Goal: Task Accomplishment & Management: Use online tool/utility

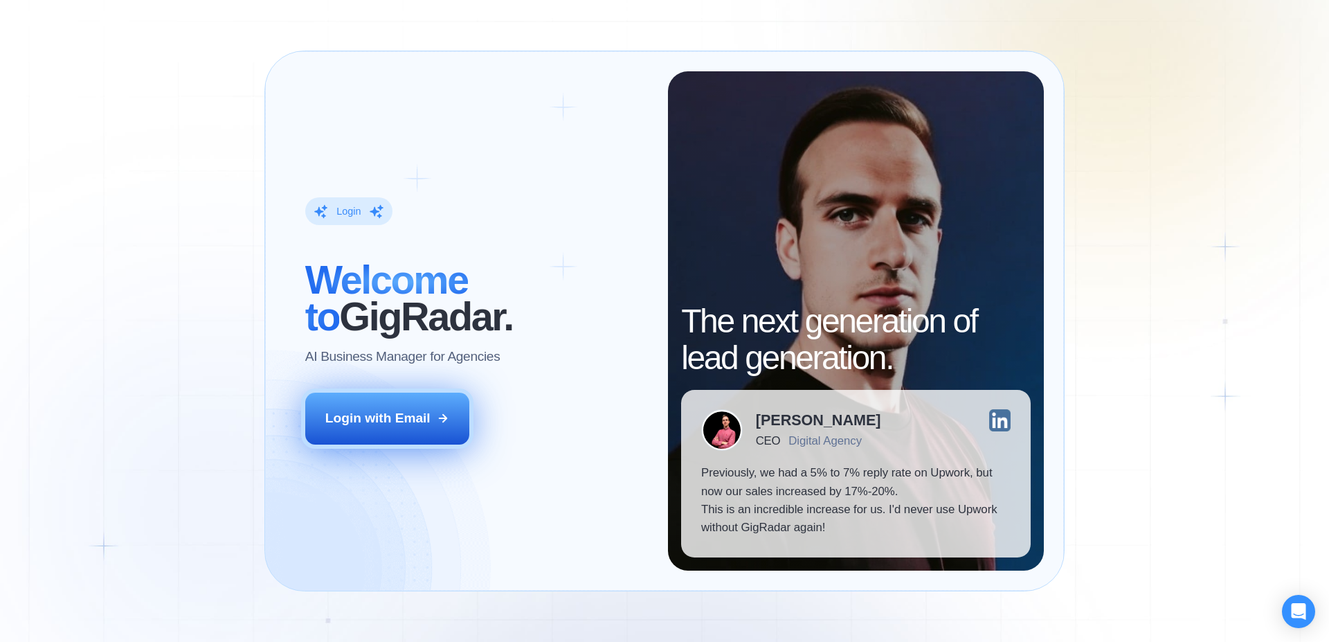
click at [400, 420] on div "Login with Email" at bounding box center [377, 418] width 105 height 18
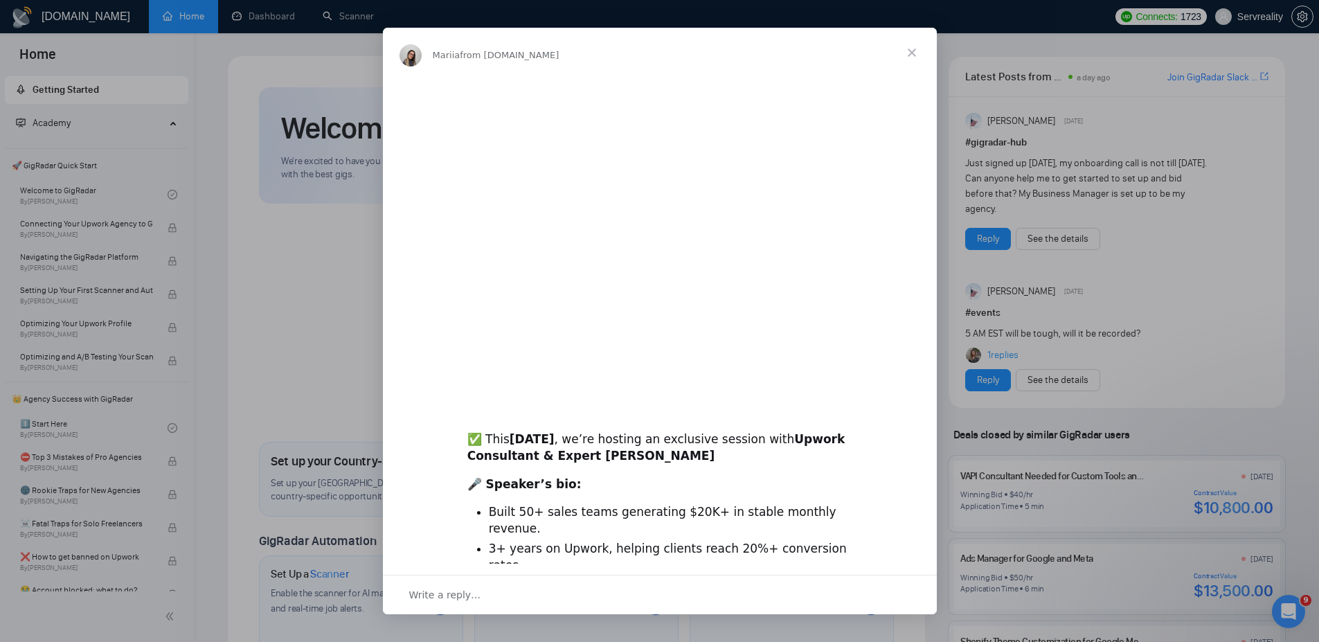
click at [360, 13] on div "Intercom messenger" at bounding box center [659, 321] width 1319 height 642
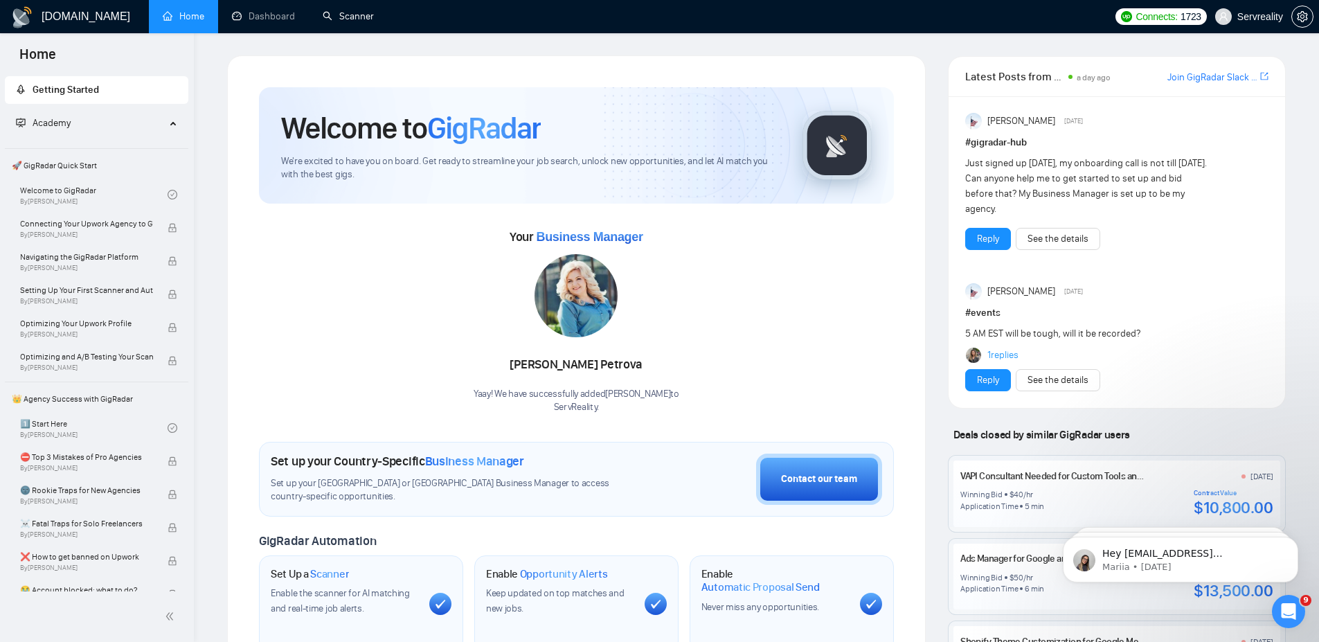
click at [360, 13] on link "Scanner" at bounding box center [348, 16] width 51 height 12
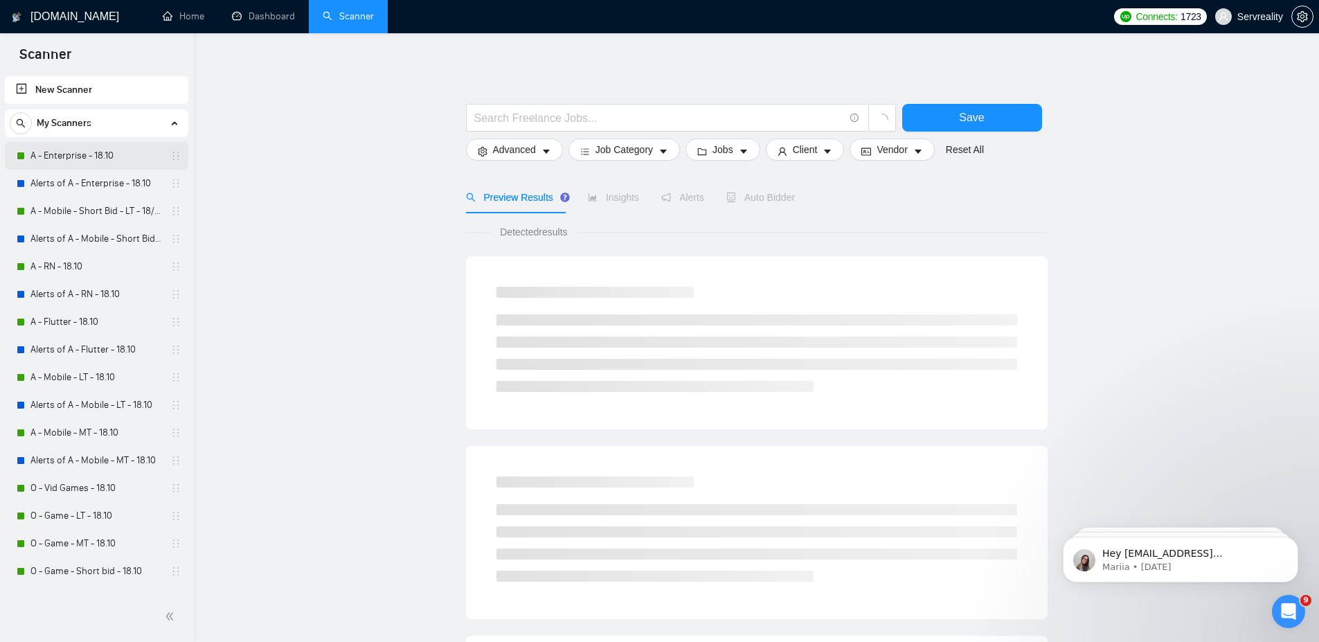
click at [73, 155] on link "A - Enterprise - 18.10" at bounding box center [96, 156] width 132 height 28
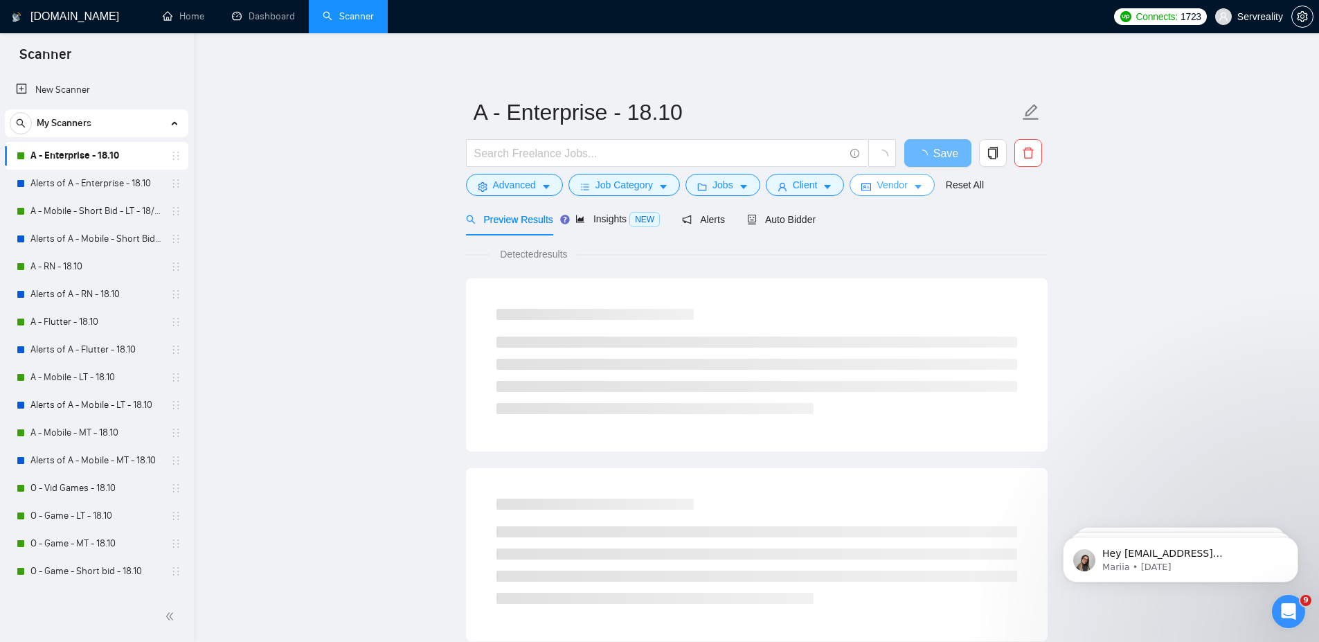
click at [920, 183] on icon "caret-down" at bounding box center [918, 187] width 10 height 10
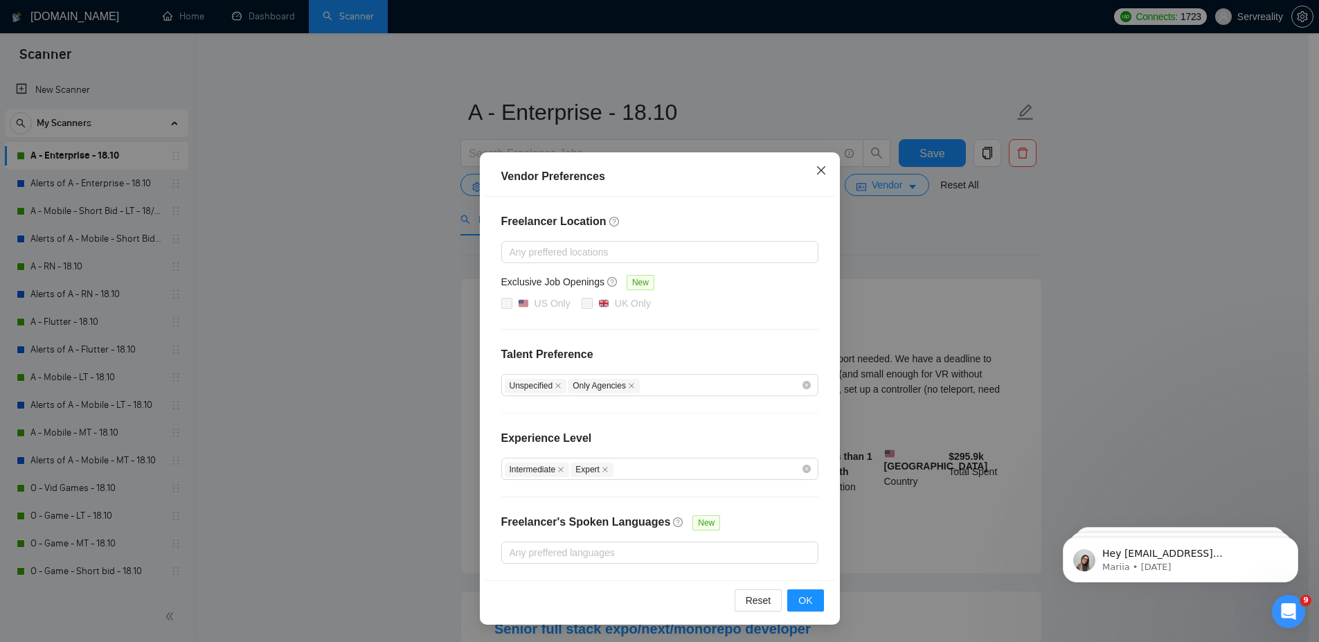
click at [818, 176] on span "Close" at bounding box center [821, 170] width 37 height 37
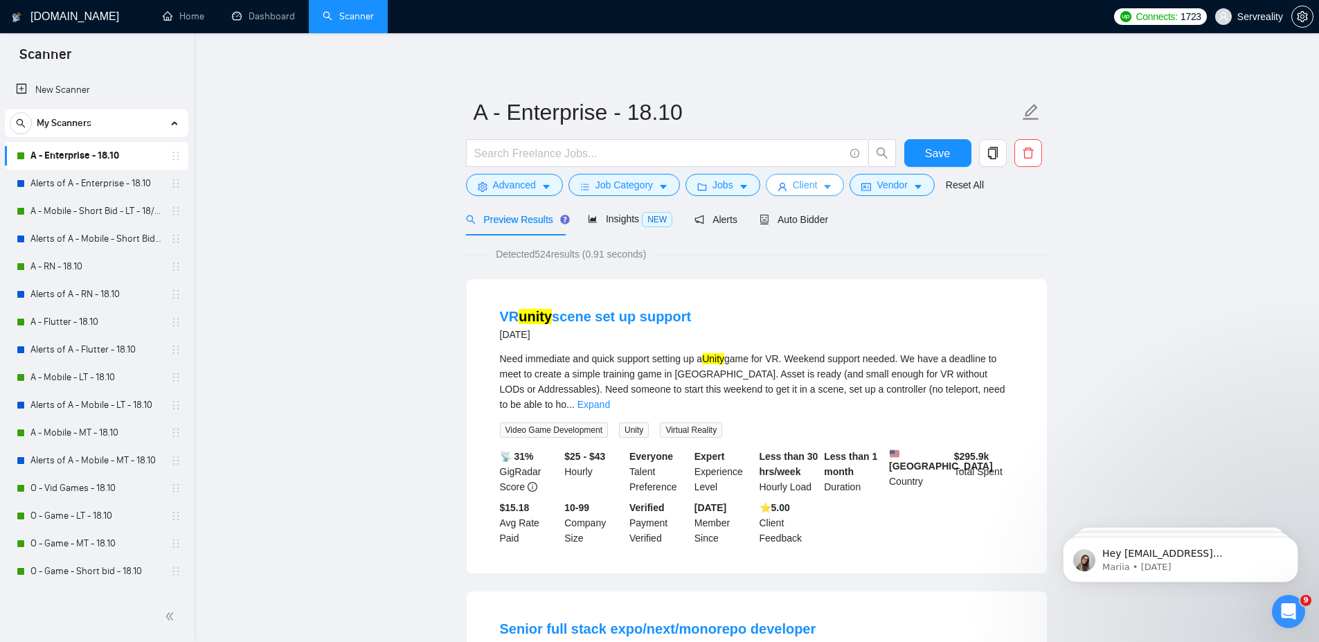
click at [812, 187] on span "Client" at bounding box center [805, 184] width 25 height 15
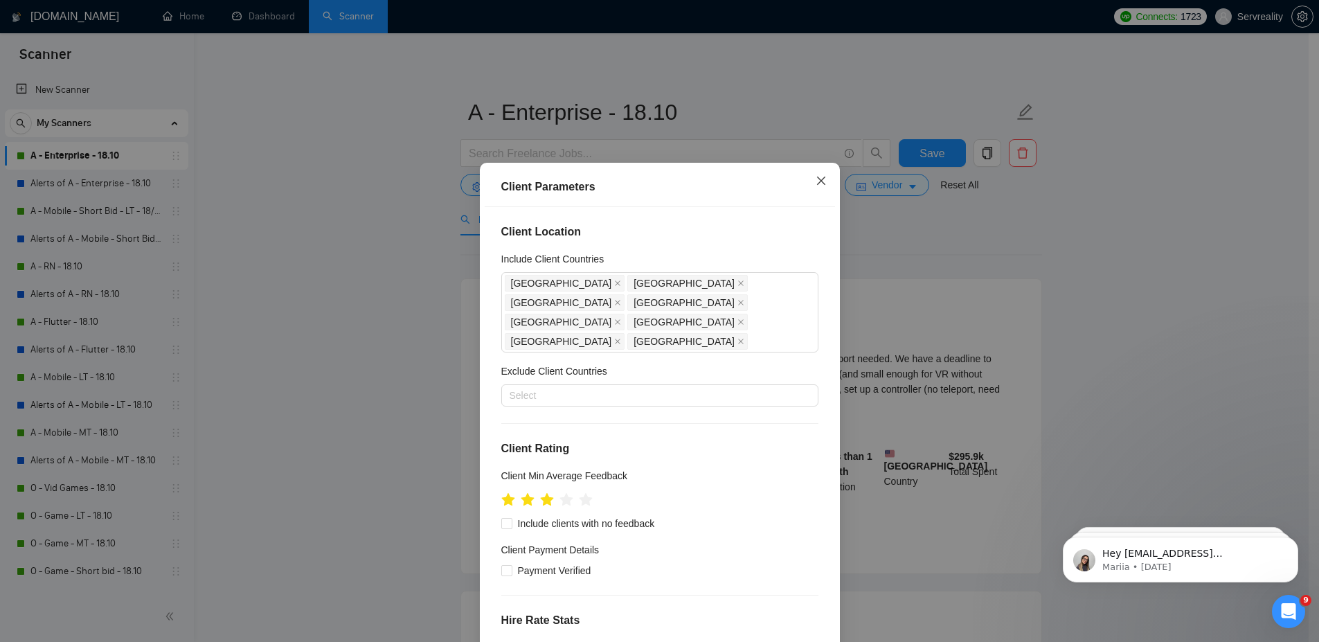
click at [816, 181] on icon "close" at bounding box center [820, 180] width 8 height 8
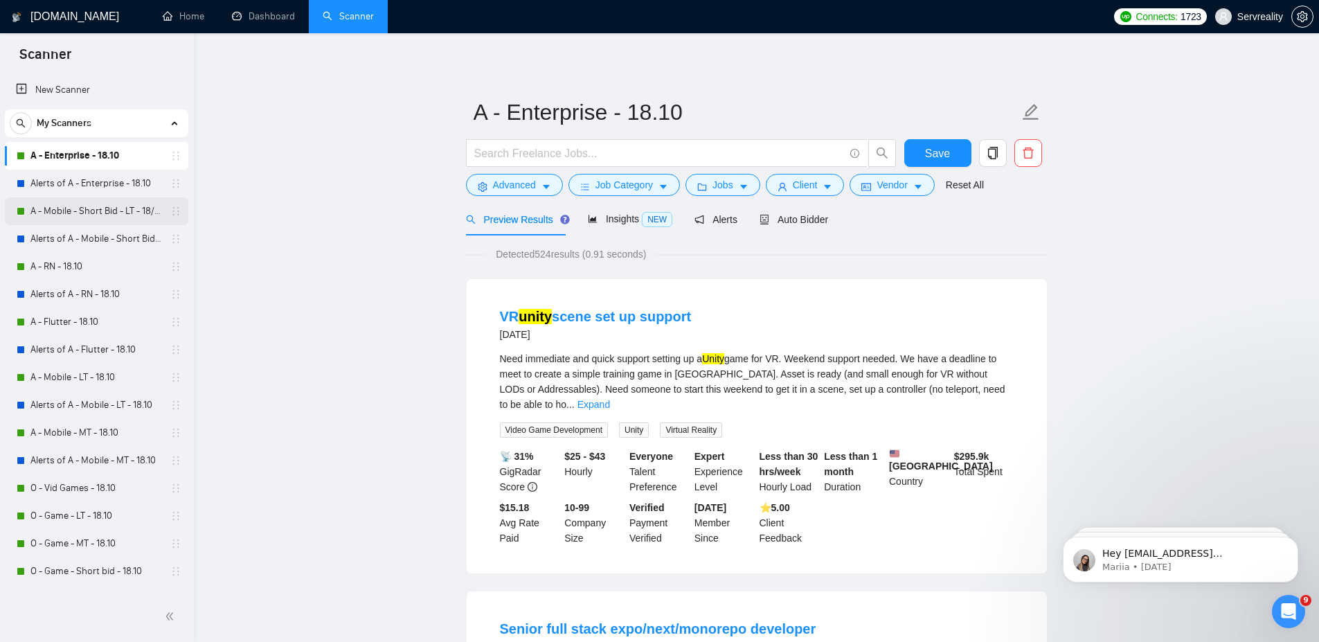
click at [65, 213] on link "A - Mobile - Short Bid - LT - 18/10" at bounding box center [96, 211] width 132 height 28
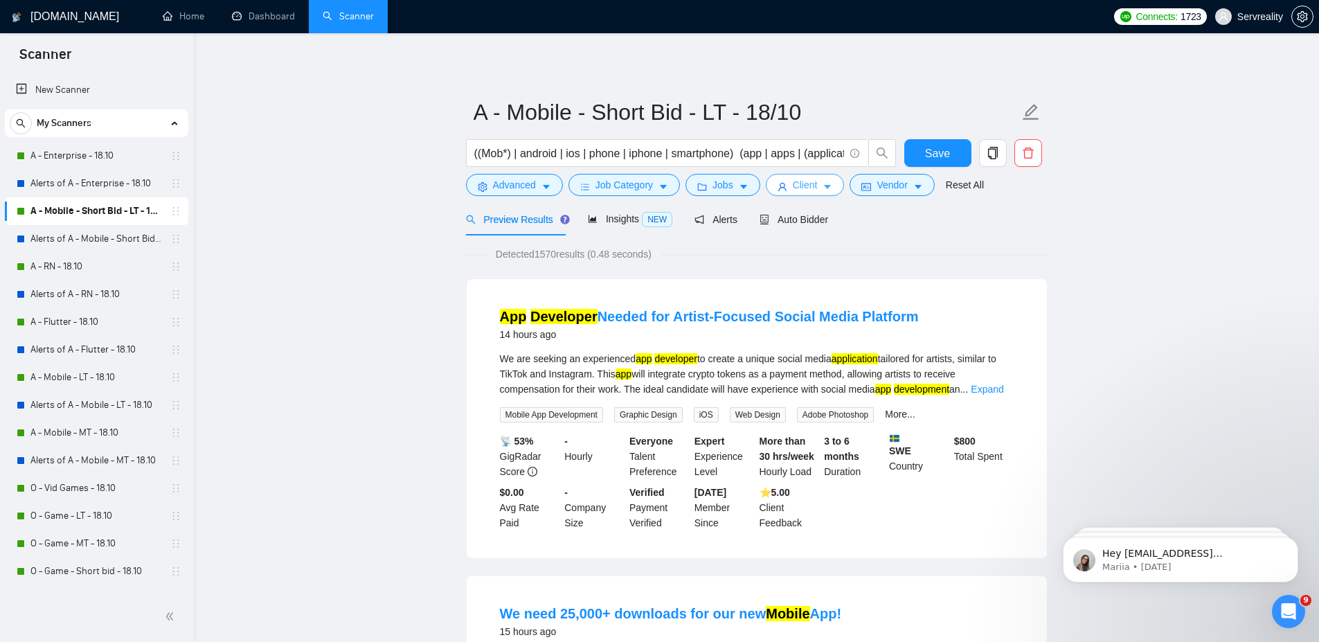
click at [816, 188] on span "Client" at bounding box center [805, 184] width 25 height 15
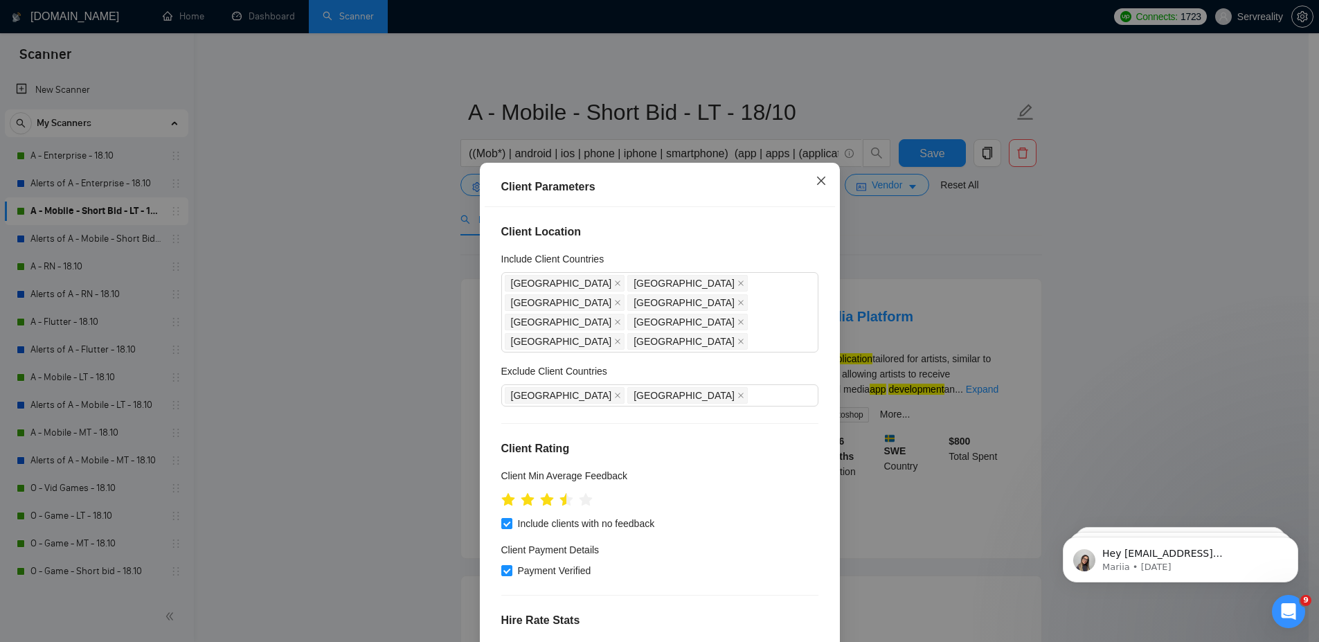
click at [817, 184] on icon "close" at bounding box center [821, 180] width 11 height 11
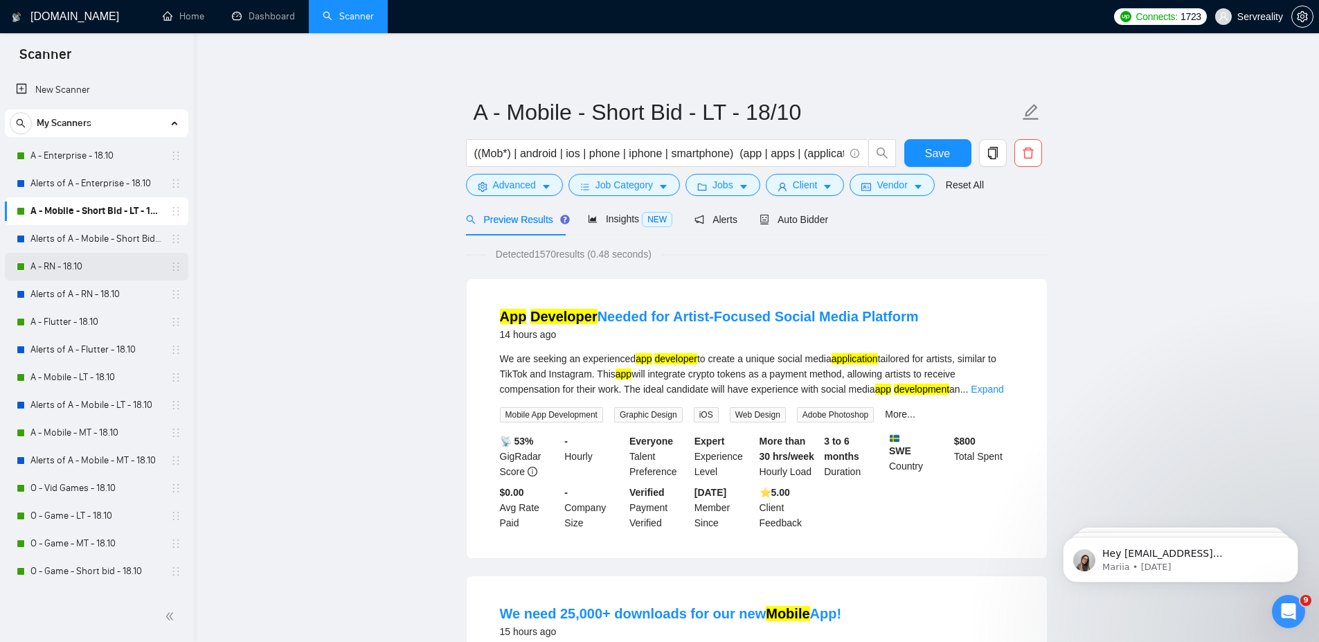
click at [63, 266] on link "A - RN - 18.10" at bounding box center [96, 267] width 132 height 28
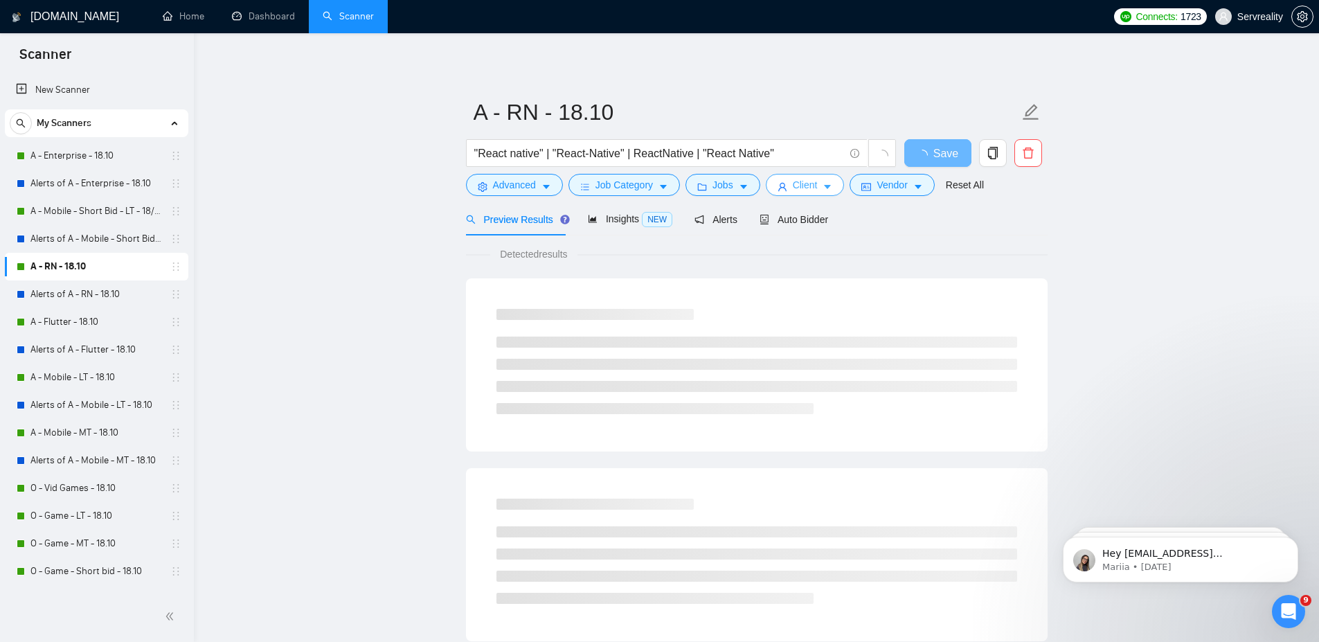
click at [821, 190] on button "Client" at bounding box center [805, 185] width 79 height 22
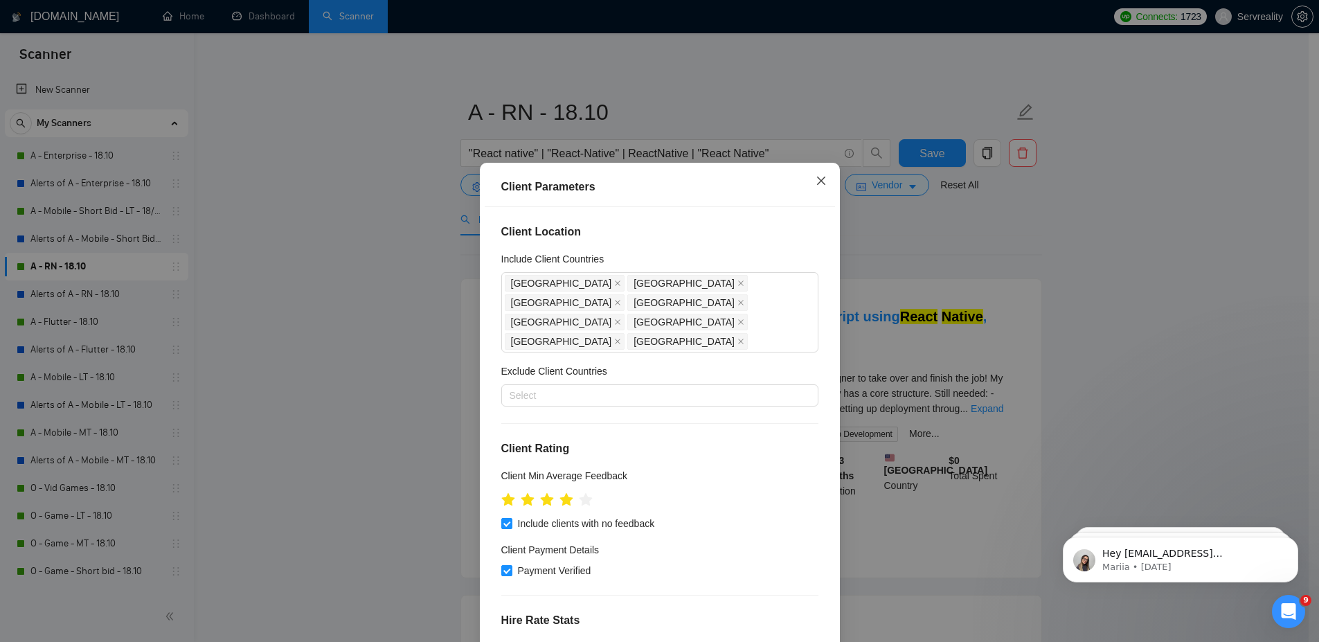
click at [816, 182] on icon "close" at bounding box center [820, 180] width 8 height 8
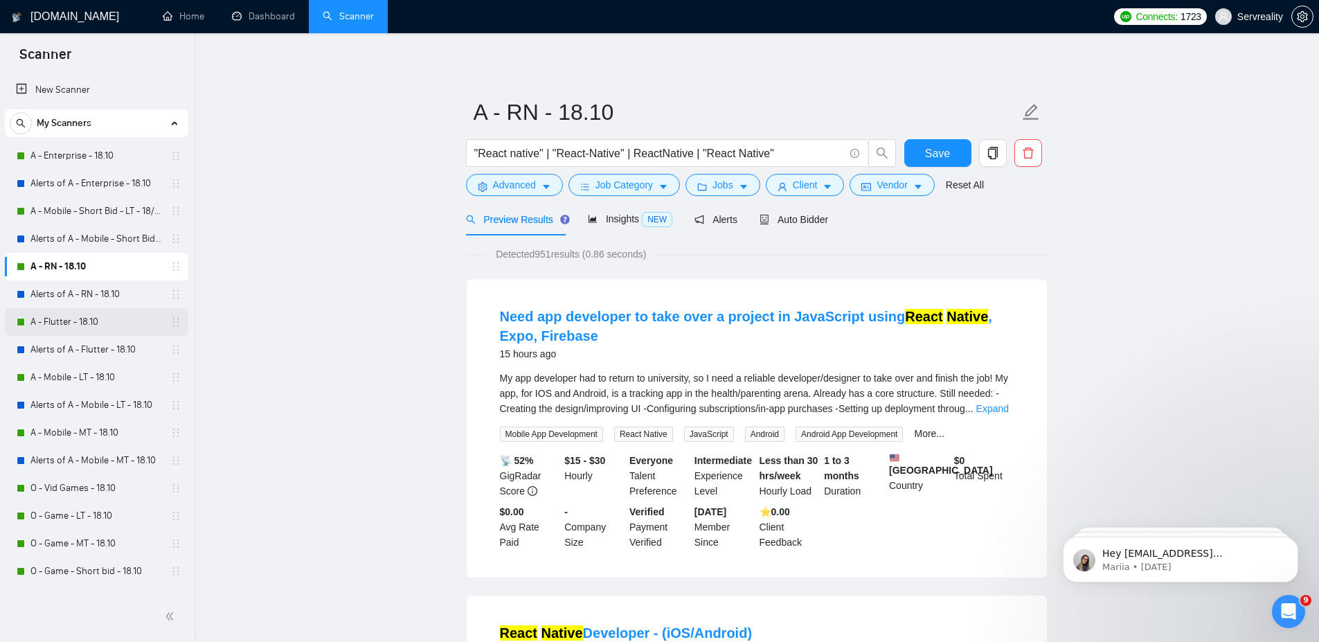
click at [46, 324] on link "A - Flutter - 18.10" at bounding box center [96, 322] width 132 height 28
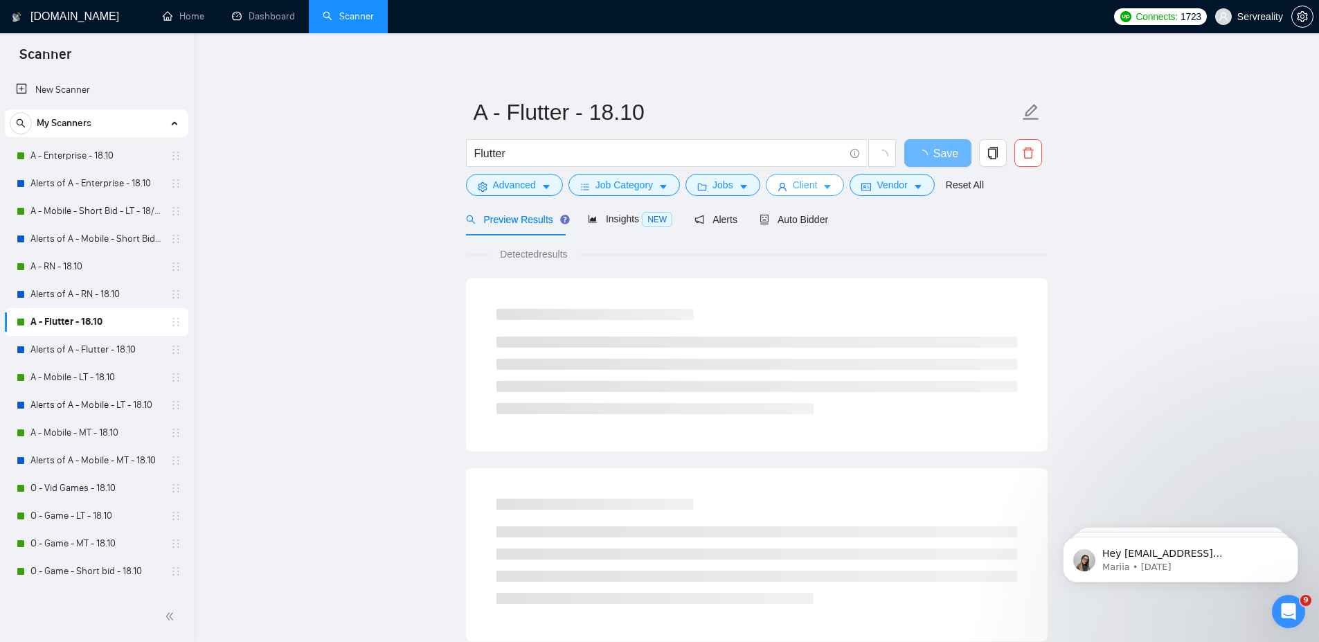
click at [813, 188] on span "Client" at bounding box center [805, 184] width 25 height 15
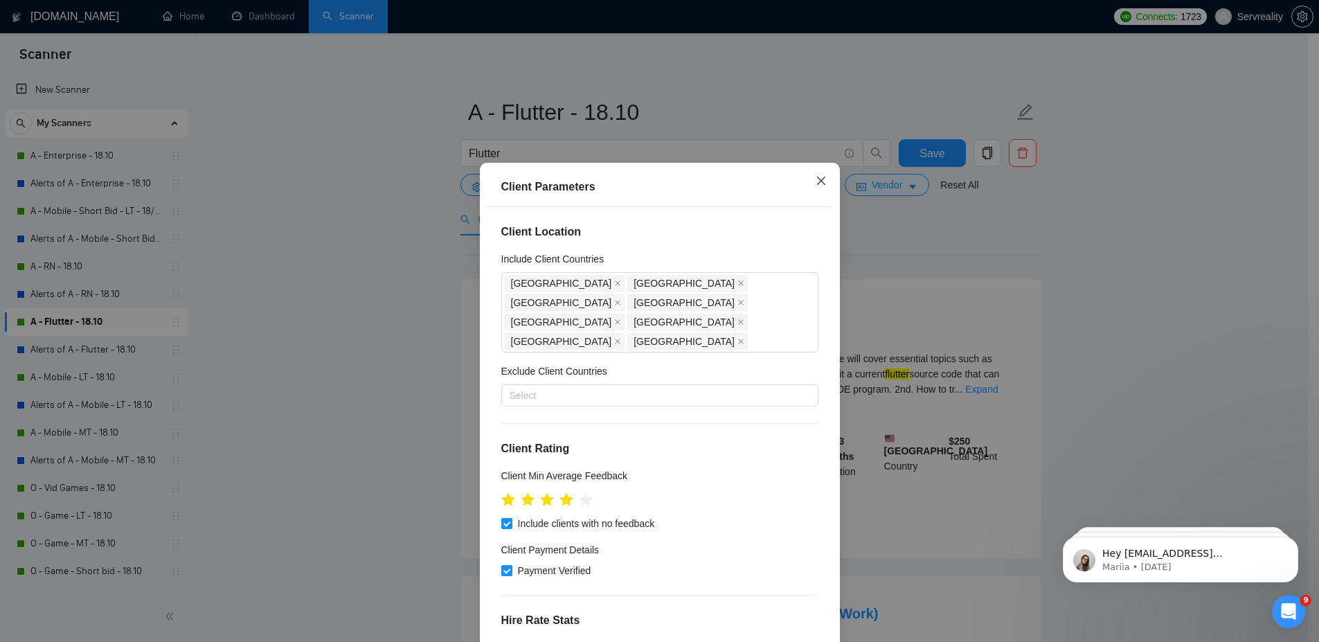
click at [815, 188] on span "Close" at bounding box center [821, 181] width 37 height 37
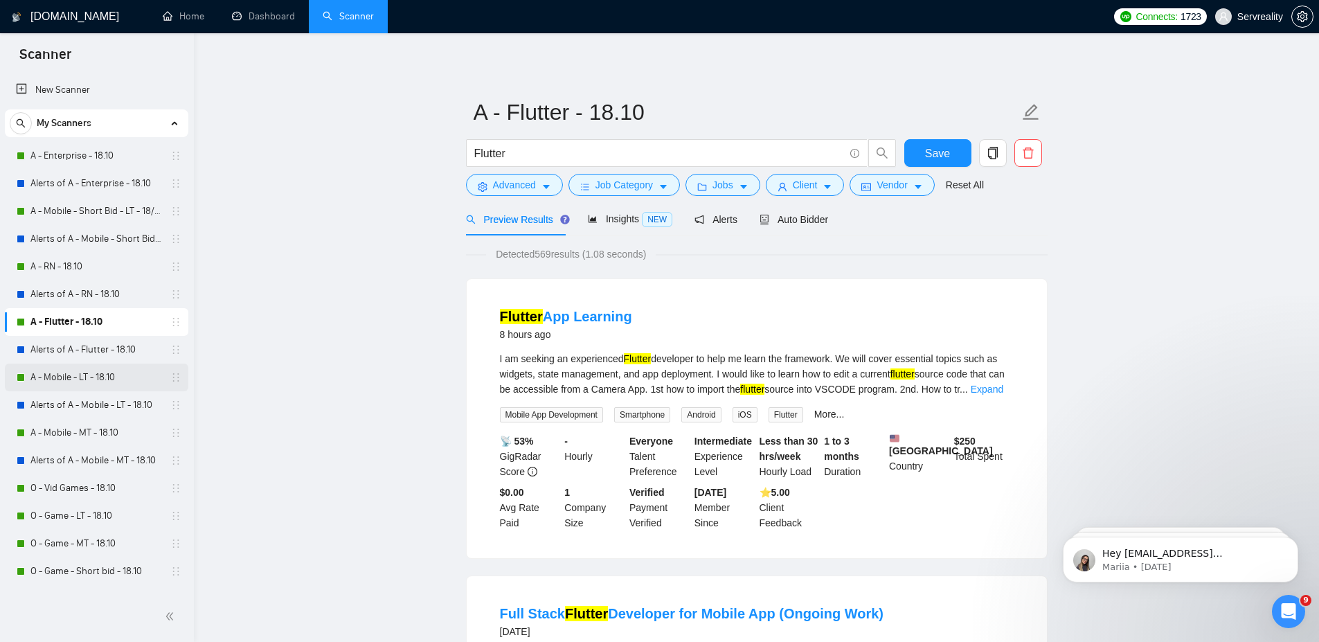
click at [79, 376] on link "A - Mobile - LT - 18.10" at bounding box center [96, 378] width 132 height 28
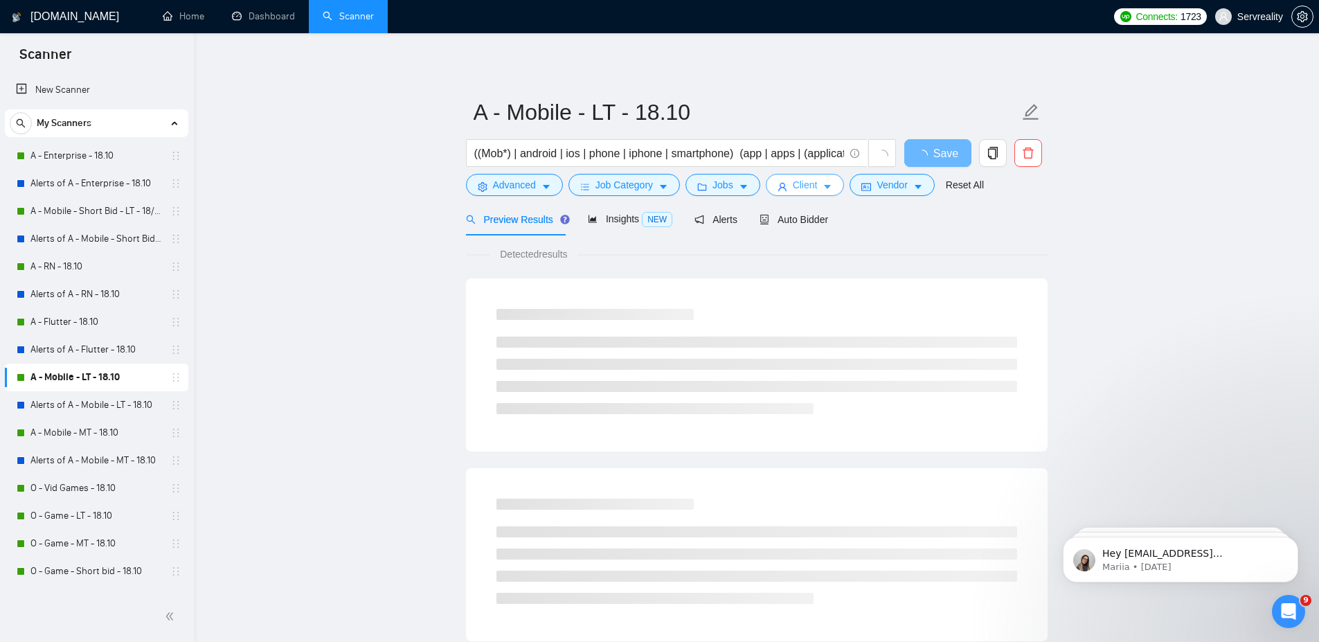
click at [814, 189] on span "Client" at bounding box center [805, 184] width 25 height 15
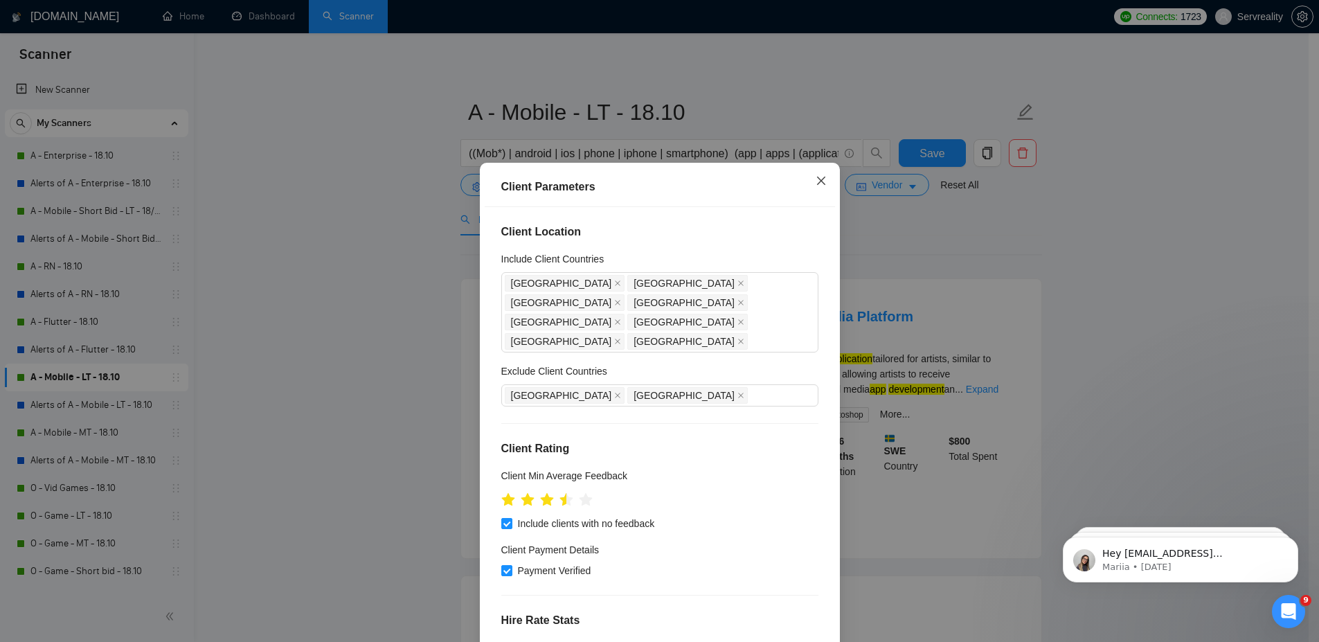
click at [816, 178] on icon "close" at bounding box center [821, 180] width 11 height 11
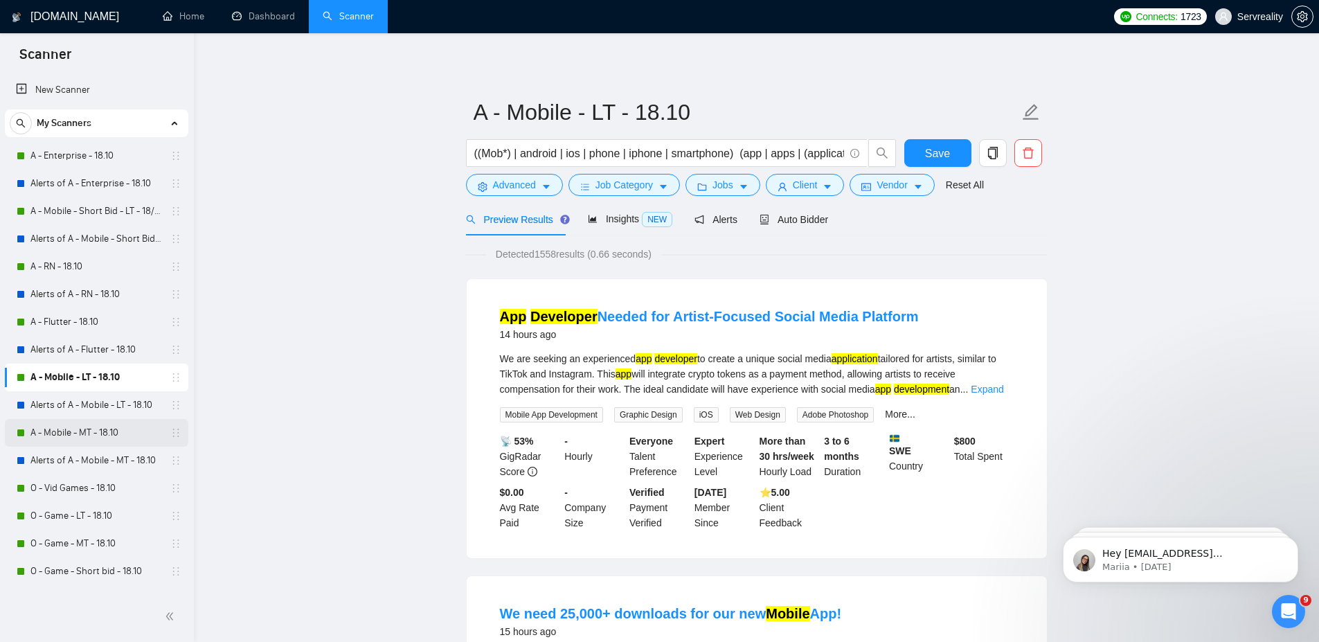
click at [55, 433] on link "A - Mobile - MT - 18.10" at bounding box center [96, 433] width 132 height 28
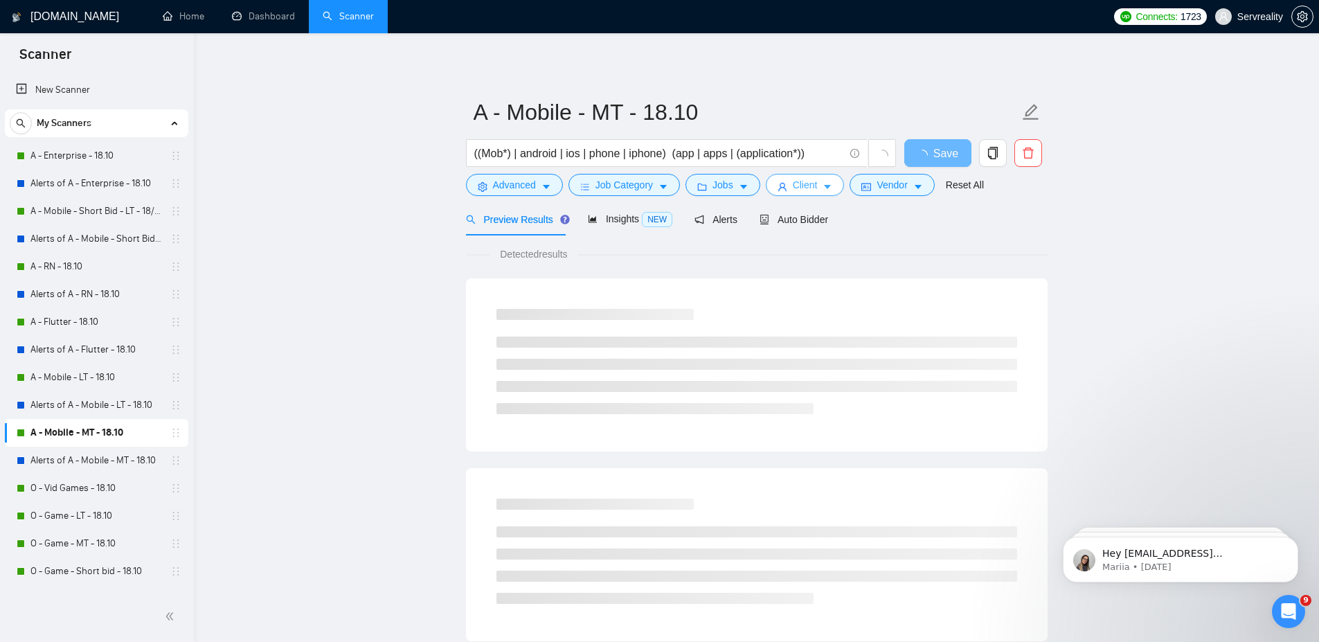
click at [815, 187] on span "Client" at bounding box center [805, 184] width 25 height 15
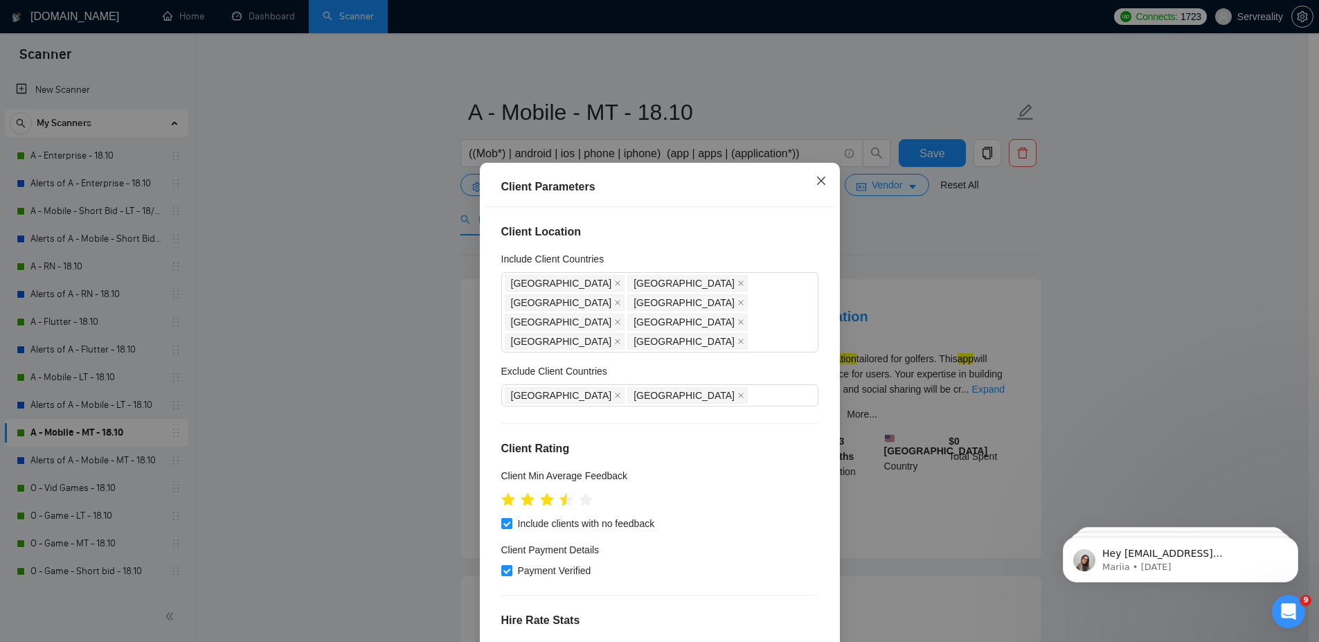
click at [816, 180] on icon "close" at bounding box center [821, 180] width 11 height 11
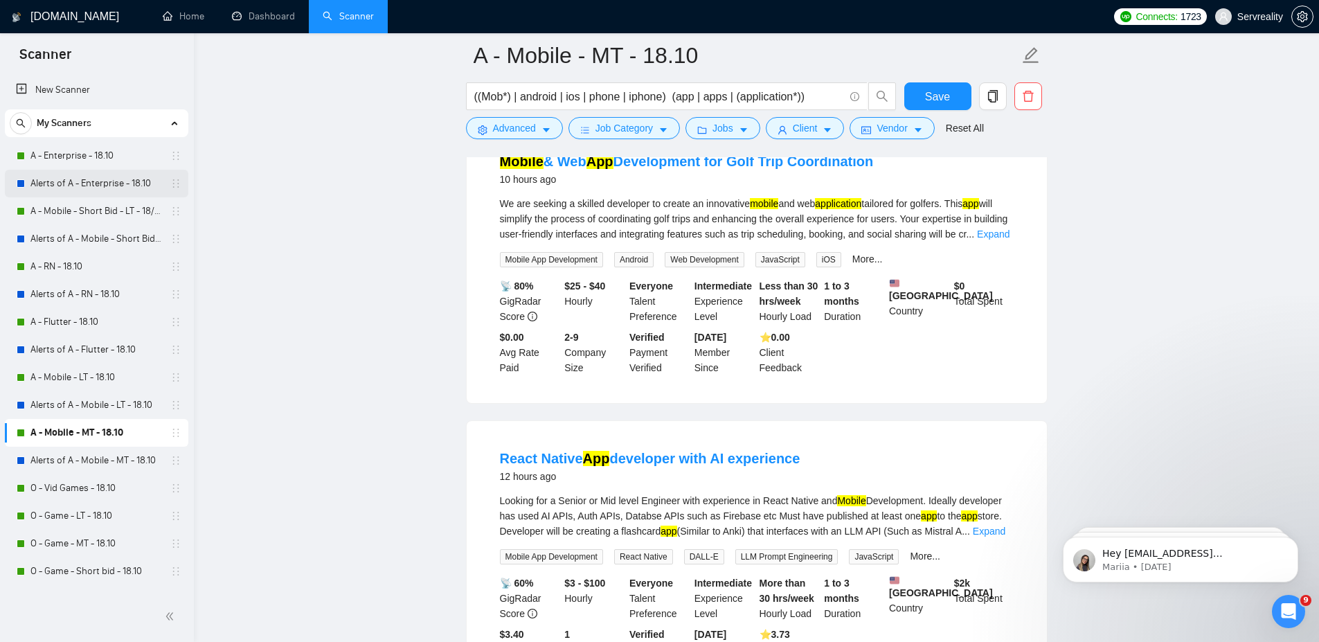
click at [73, 184] on link "Alerts of A - Enterprise - 18.10" at bounding box center [96, 184] width 132 height 28
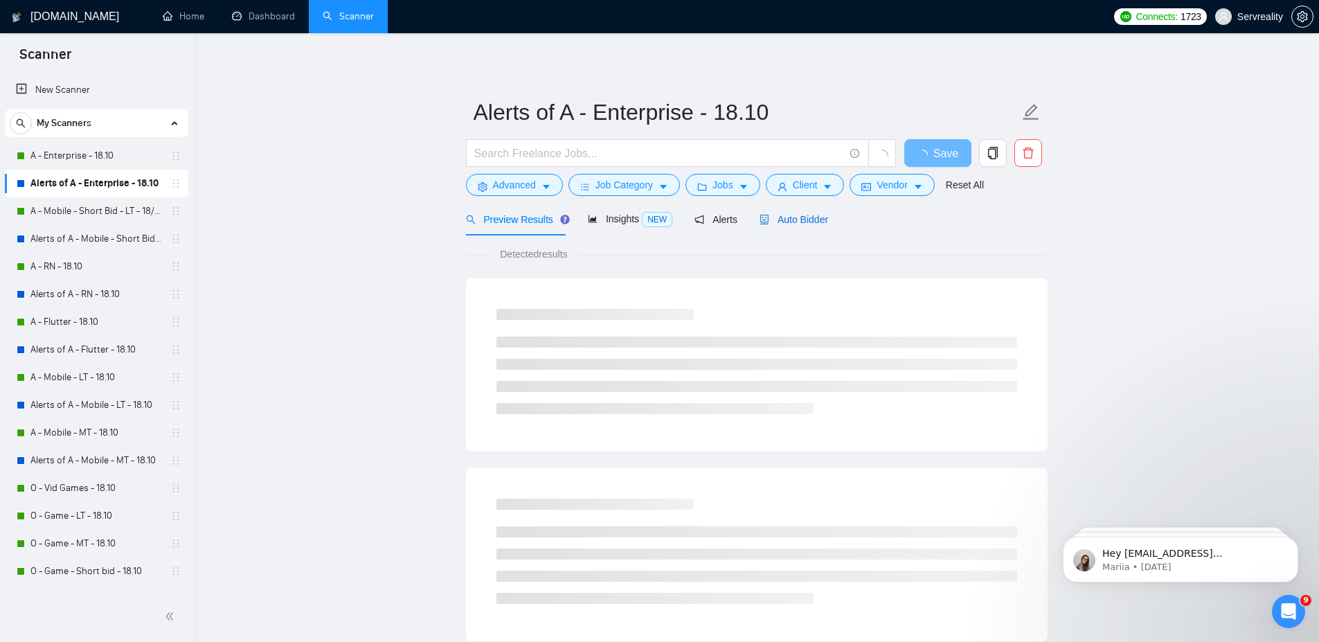
click at [791, 224] on span "Auto Bidder" at bounding box center [794, 219] width 69 height 11
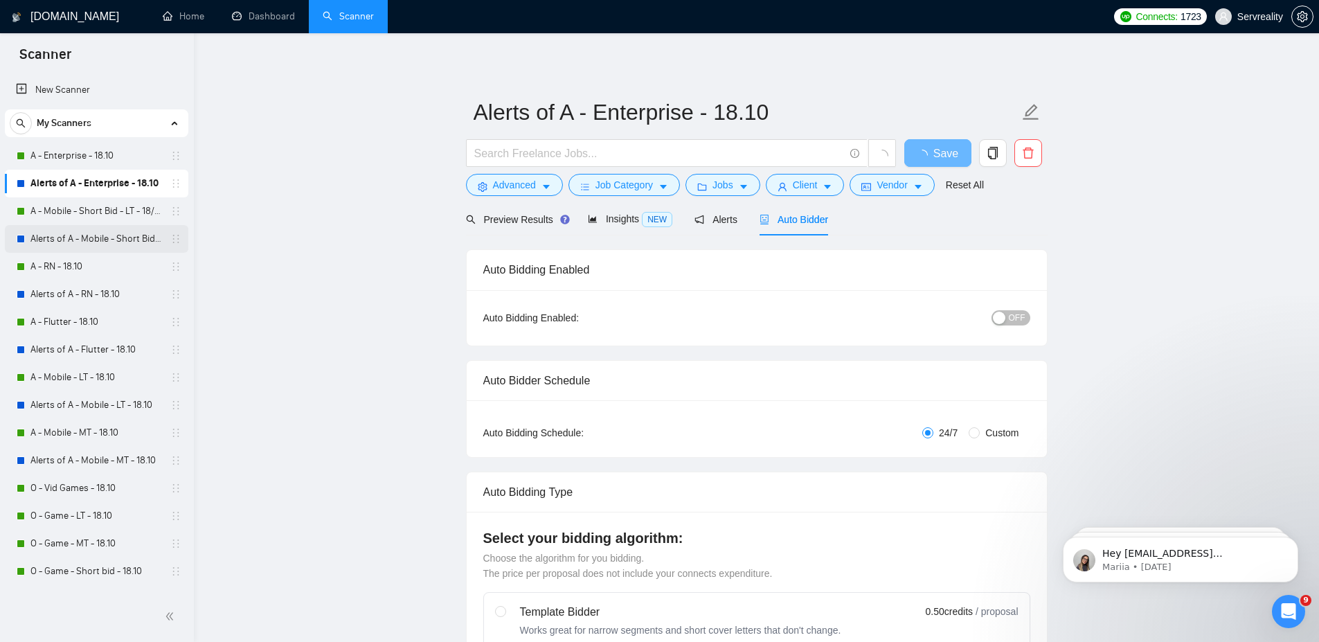
click at [100, 231] on link "Alerts of A - Mobile - Short Bid - LT - 18/10" at bounding box center [96, 239] width 132 height 28
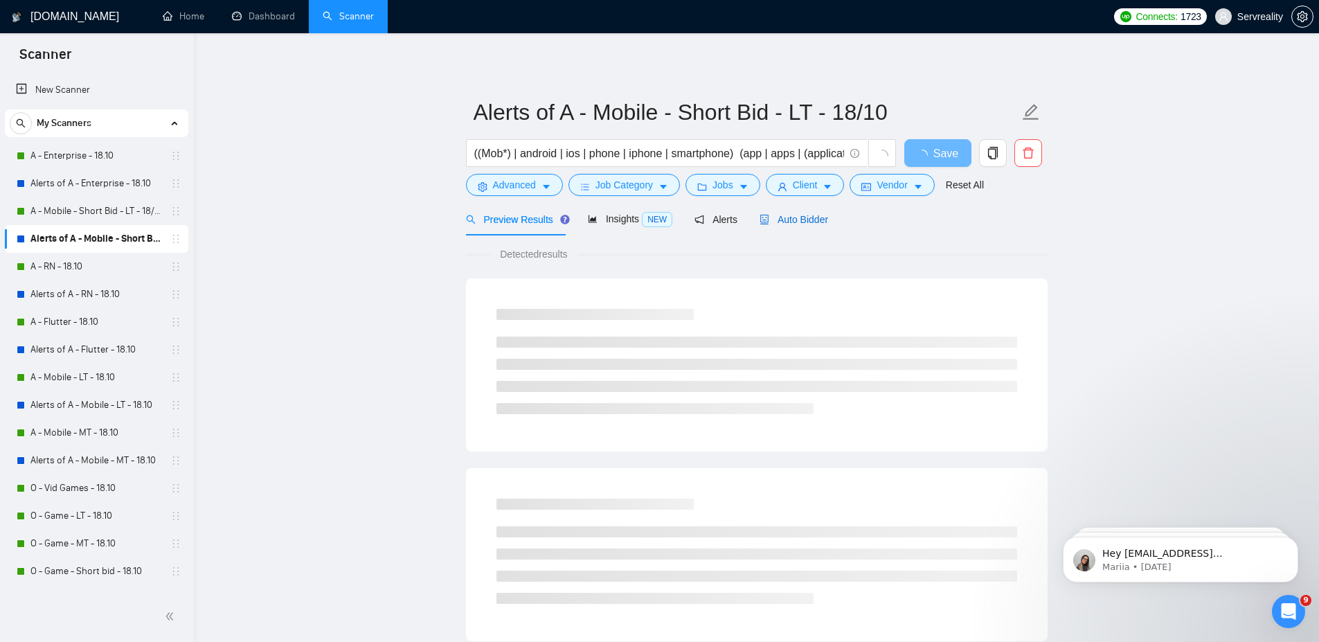
click at [790, 222] on span "Auto Bidder" at bounding box center [794, 219] width 69 height 11
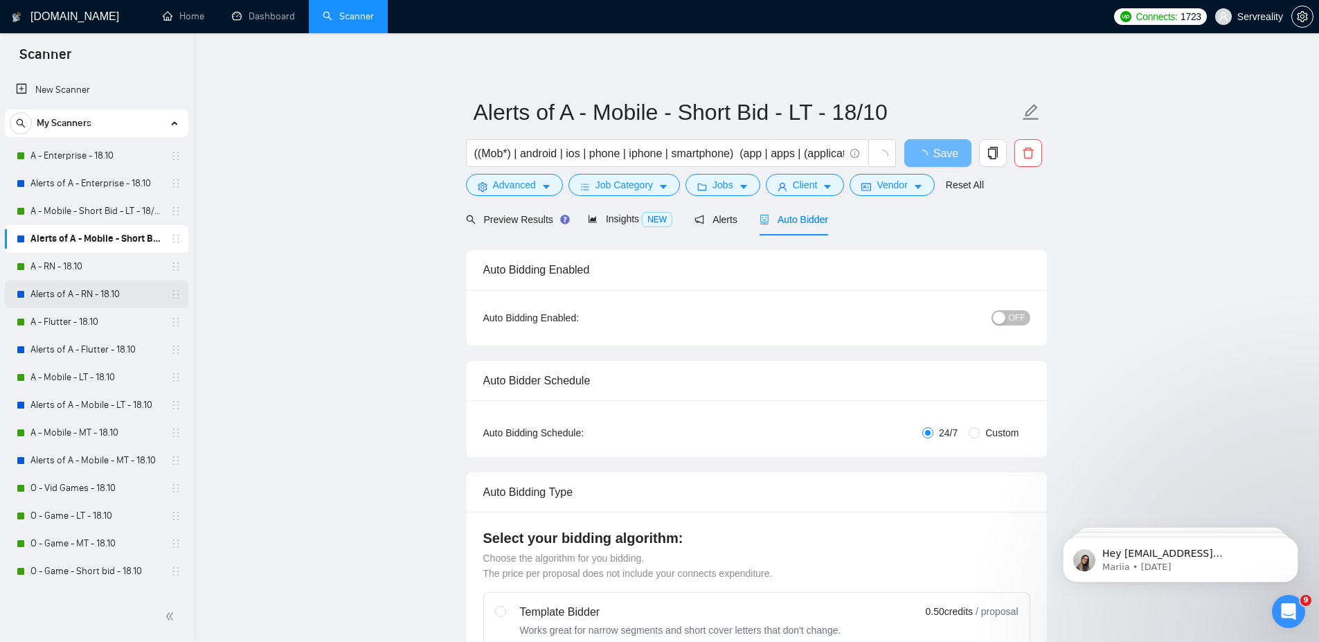
click at [76, 293] on link "Alerts of A - RN - 18.10" at bounding box center [96, 294] width 132 height 28
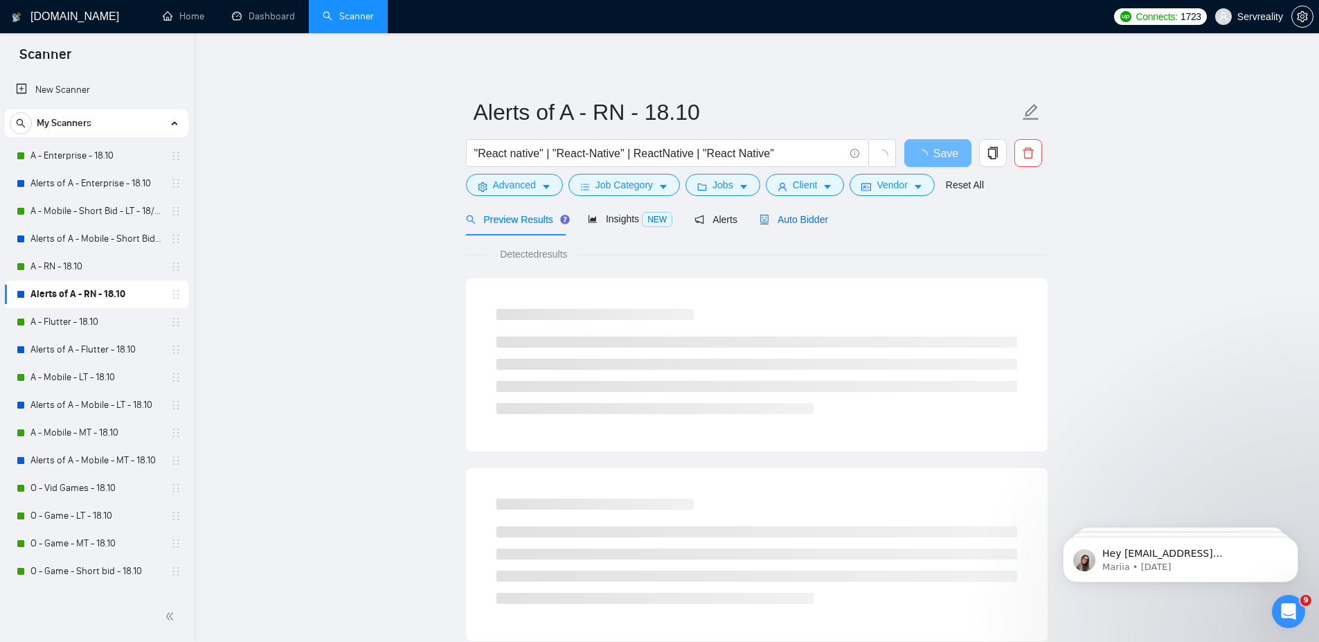
click at [797, 226] on div "Auto Bidder" at bounding box center [794, 219] width 69 height 15
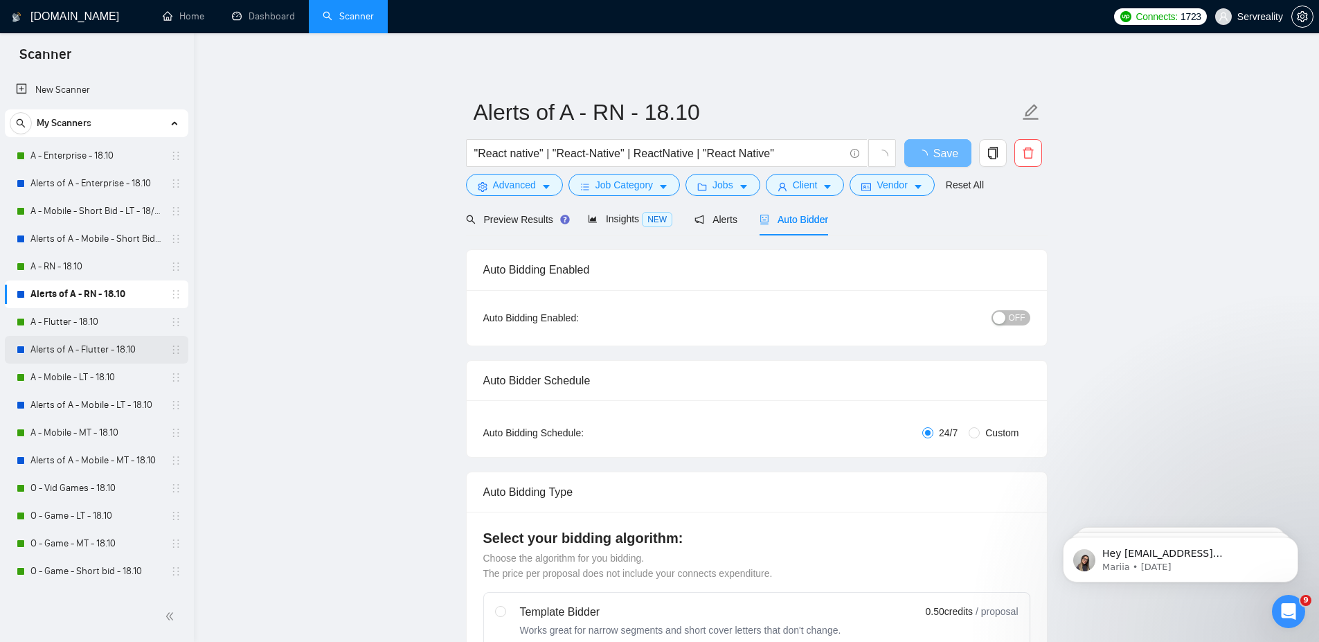
click at [98, 353] on link "Alerts of A - Flutter - 18.10" at bounding box center [96, 350] width 132 height 28
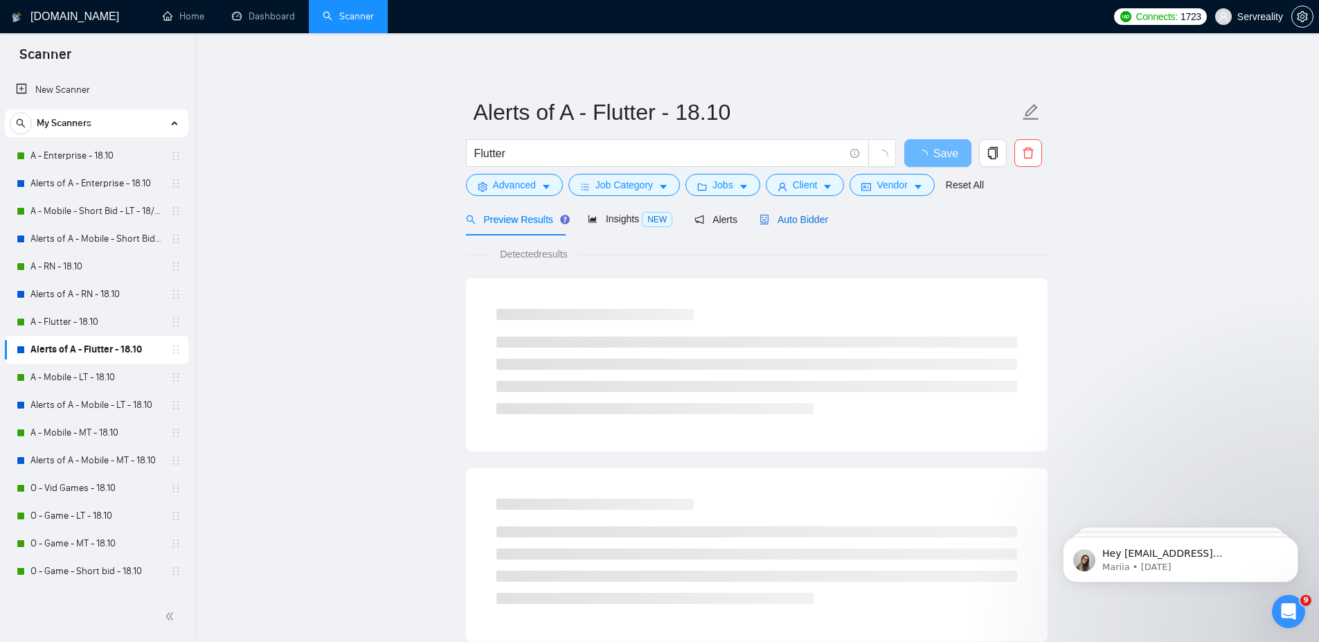
click at [814, 224] on span "Auto Bidder" at bounding box center [794, 219] width 69 height 11
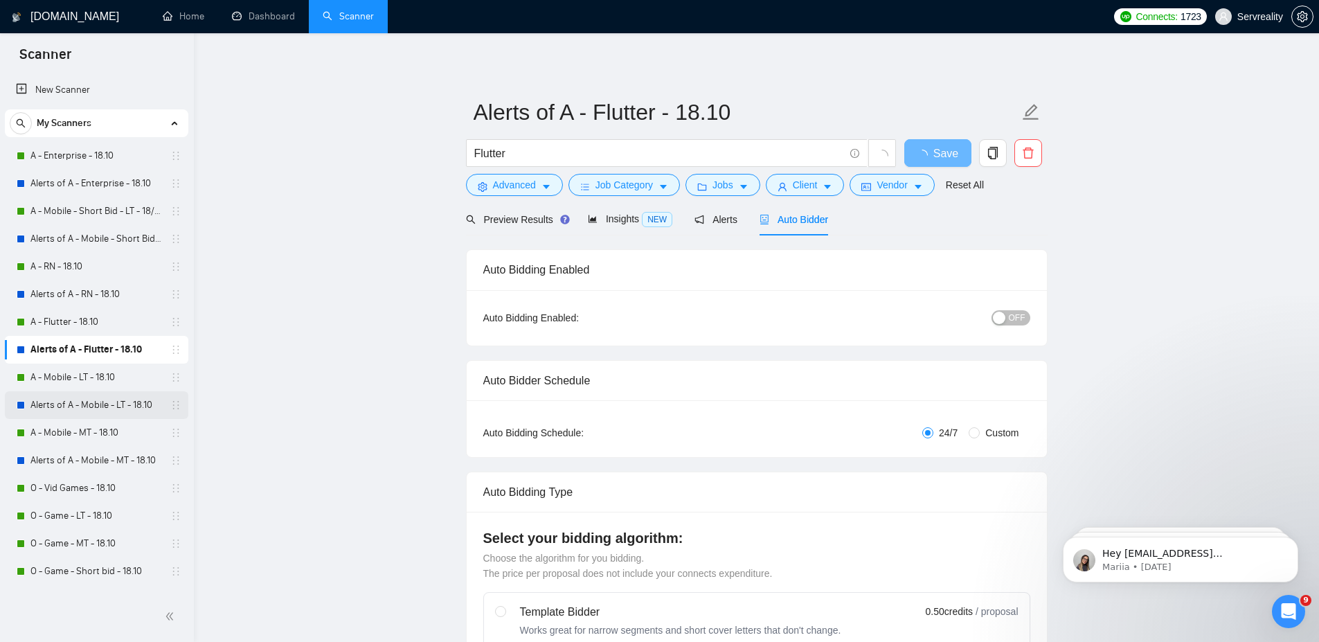
click at [82, 405] on link "Alerts of A - Mobile - LT - 18.10" at bounding box center [96, 405] width 132 height 28
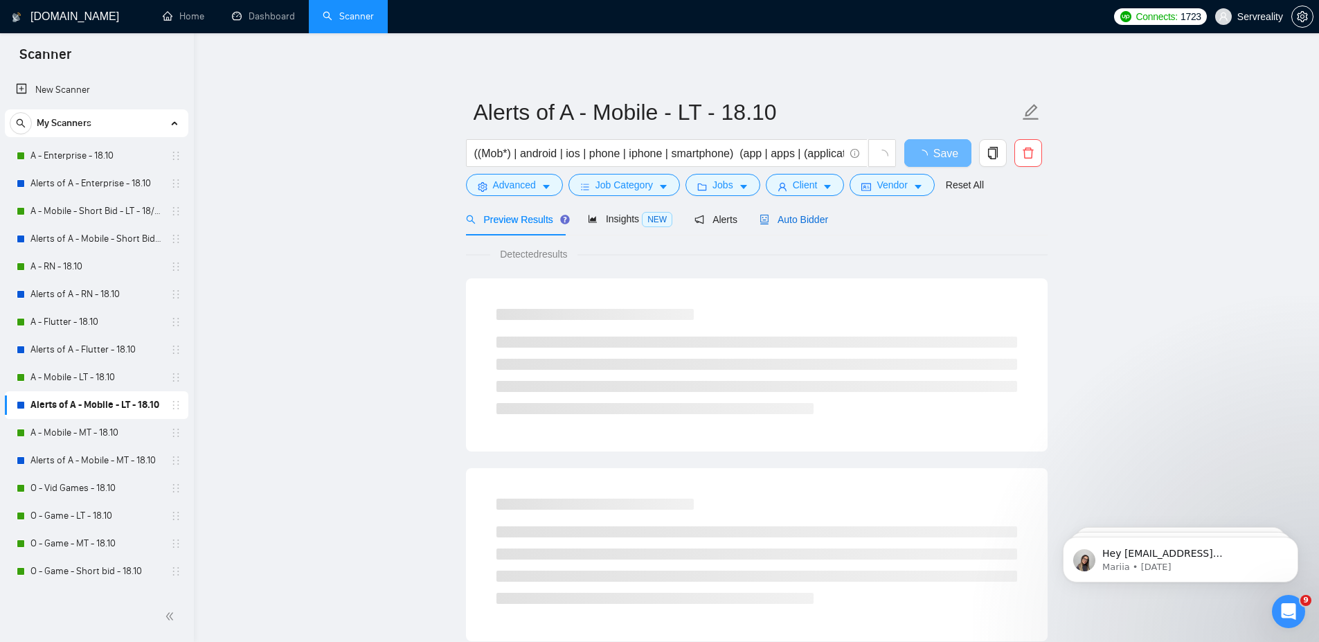
click at [807, 226] on div "Auto Bidder" at bounding box center [794, 219] width 69 height 15
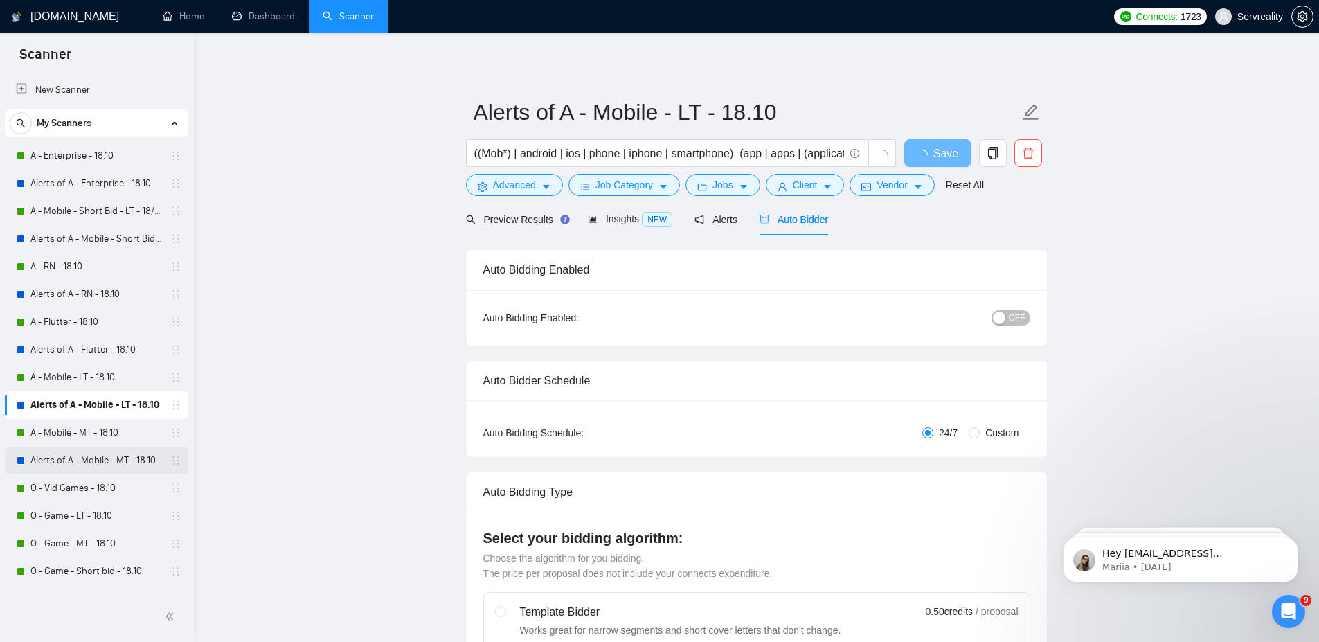
click at [70, 458] on link "Alerts of A - Mobile - MT - 18.10" at bounding box center [96, 461] width 132 height 28
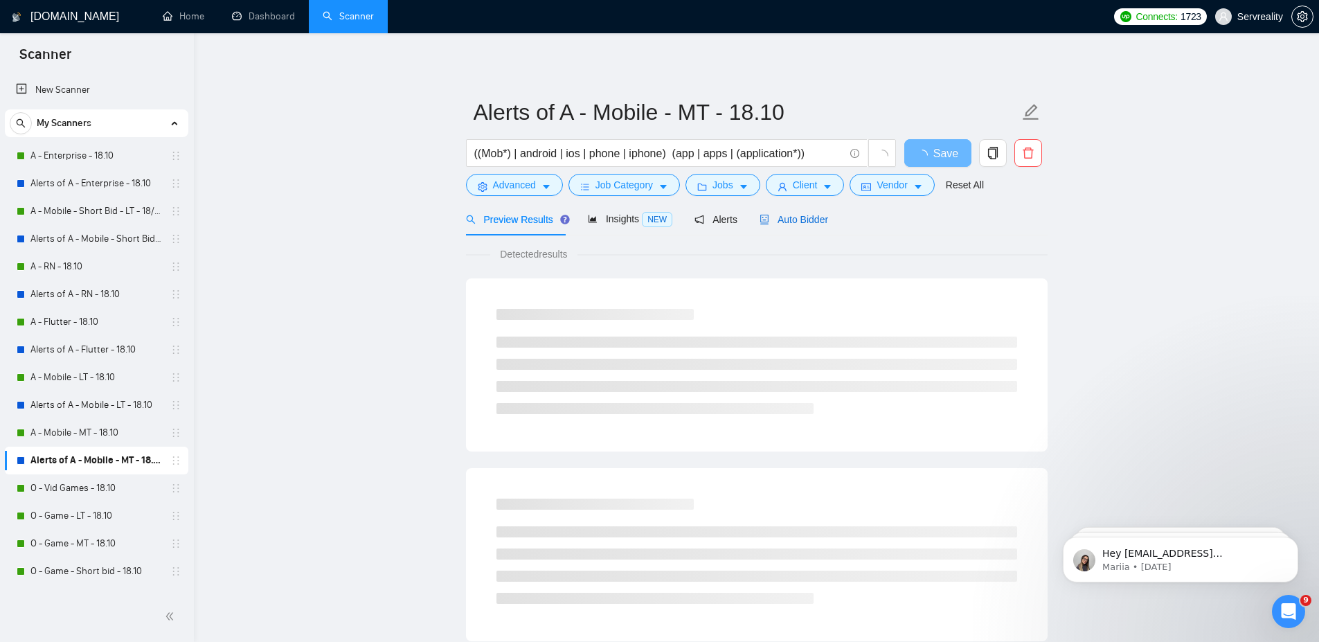
click at [804, 226] on div "Auto Bidder" at bounding box center [794, 219] width 69 height 15
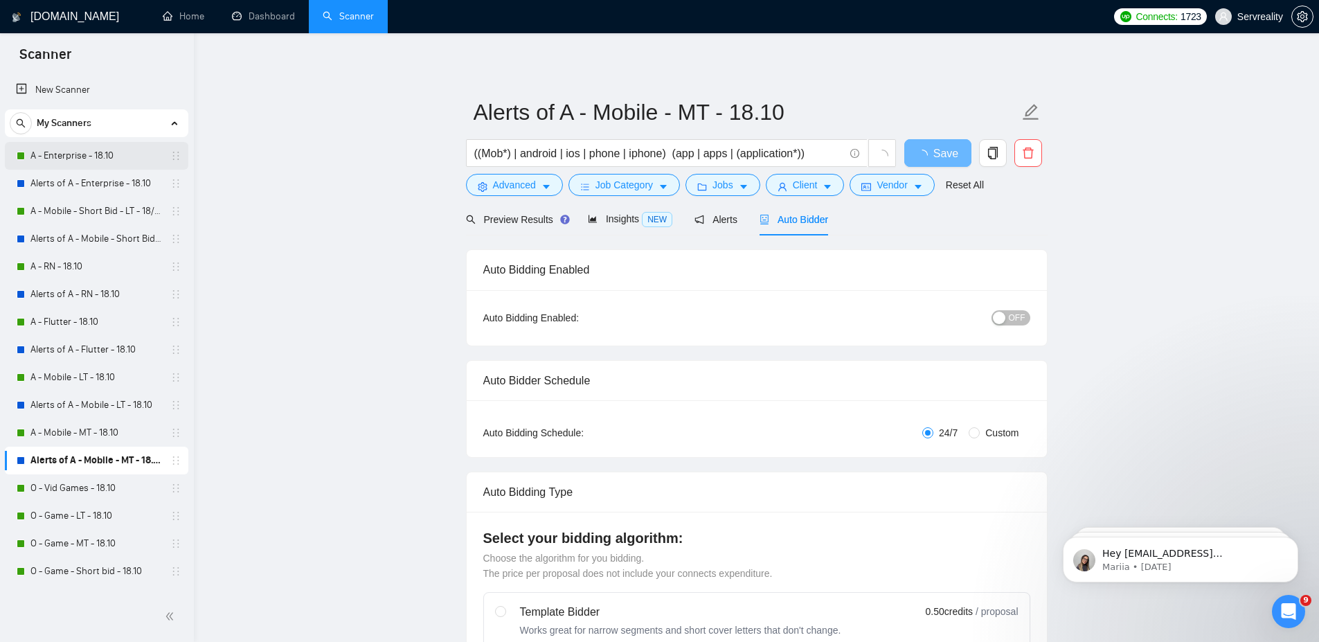
click at [58, 148] on link "A - Enterprise - 18.10" at bounding box center [96, 156] width 132 height 28
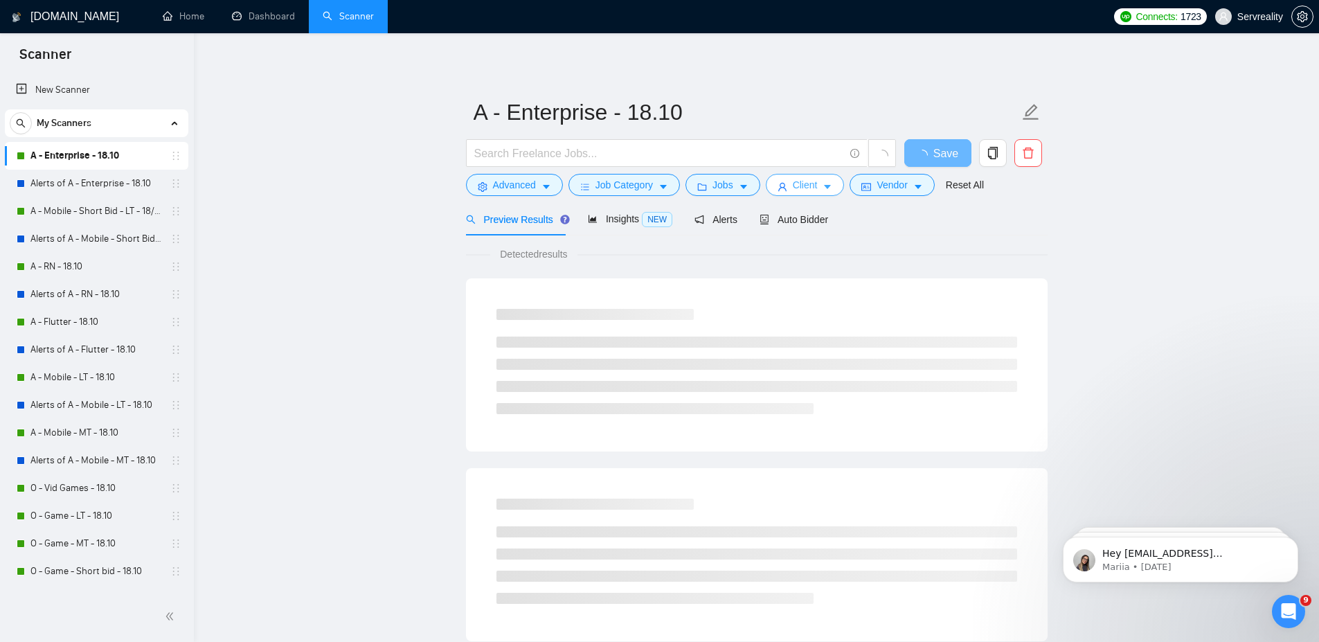
click at [795, 187] on span "Client" at bounding box center [805, 184] width 25 height 15
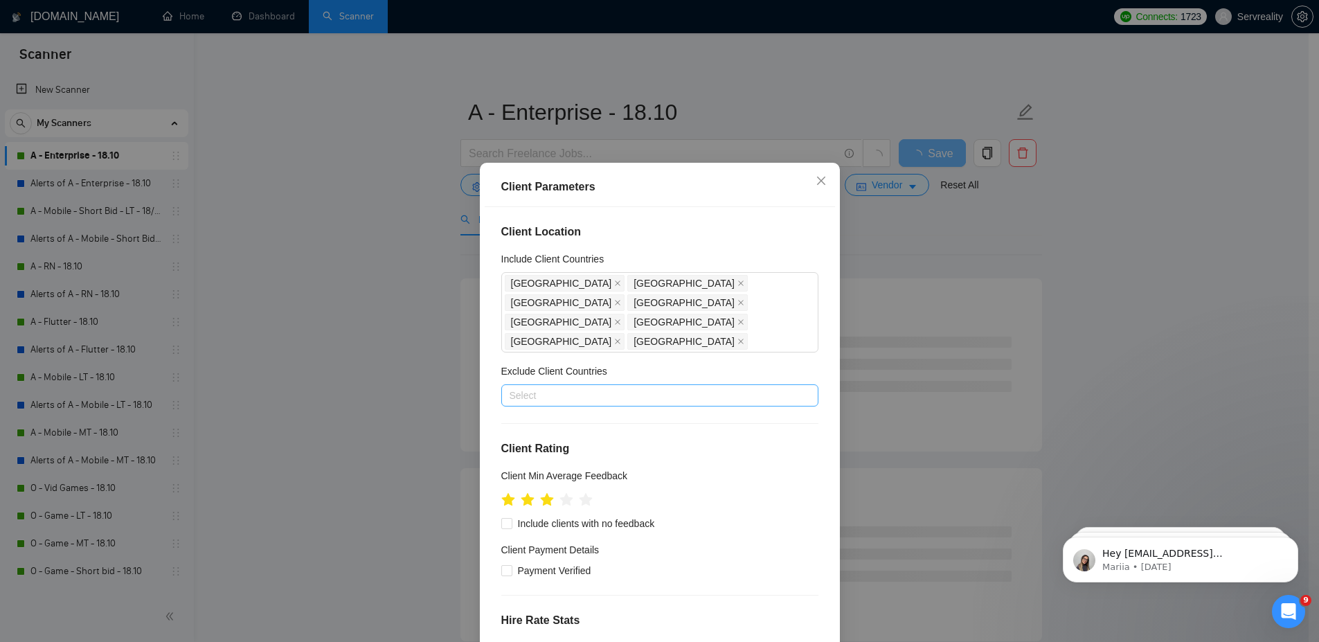
click at [547, 387] on div at bounding box center [653, 395] width 296 height 17
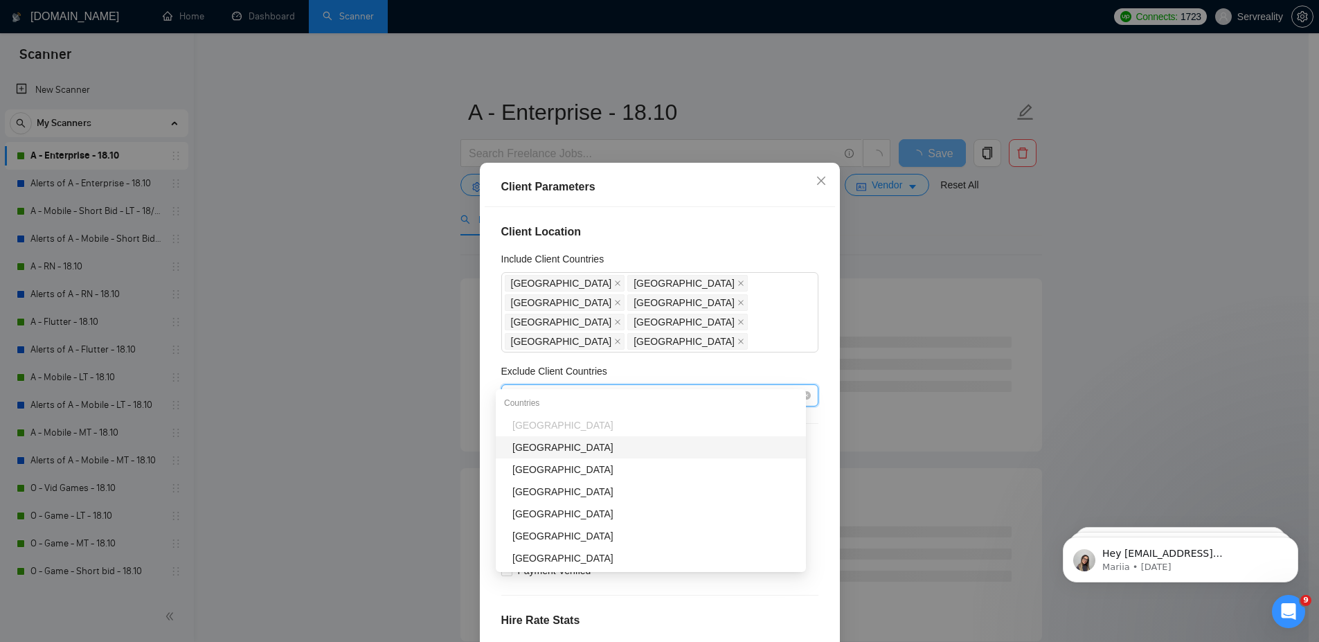
type input "indi"
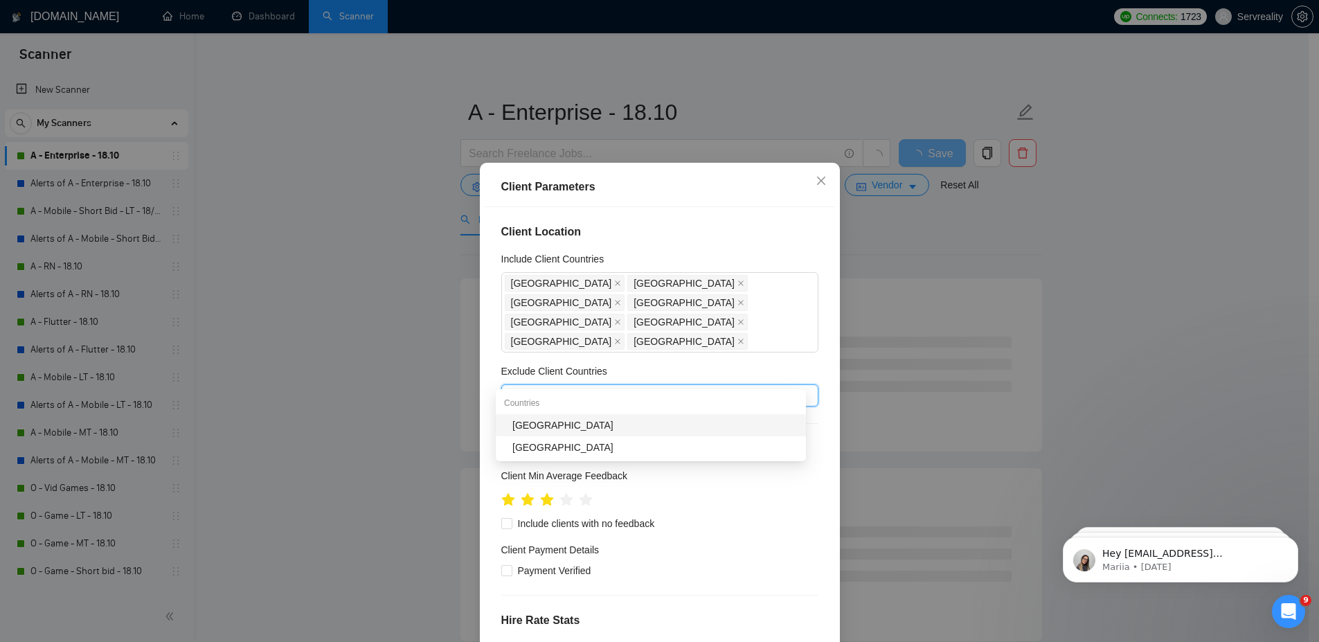
click at [532, 422] on div "[GEOGRAPHIC_DATA]" at bounding box center [654, 425] width 285 height 15
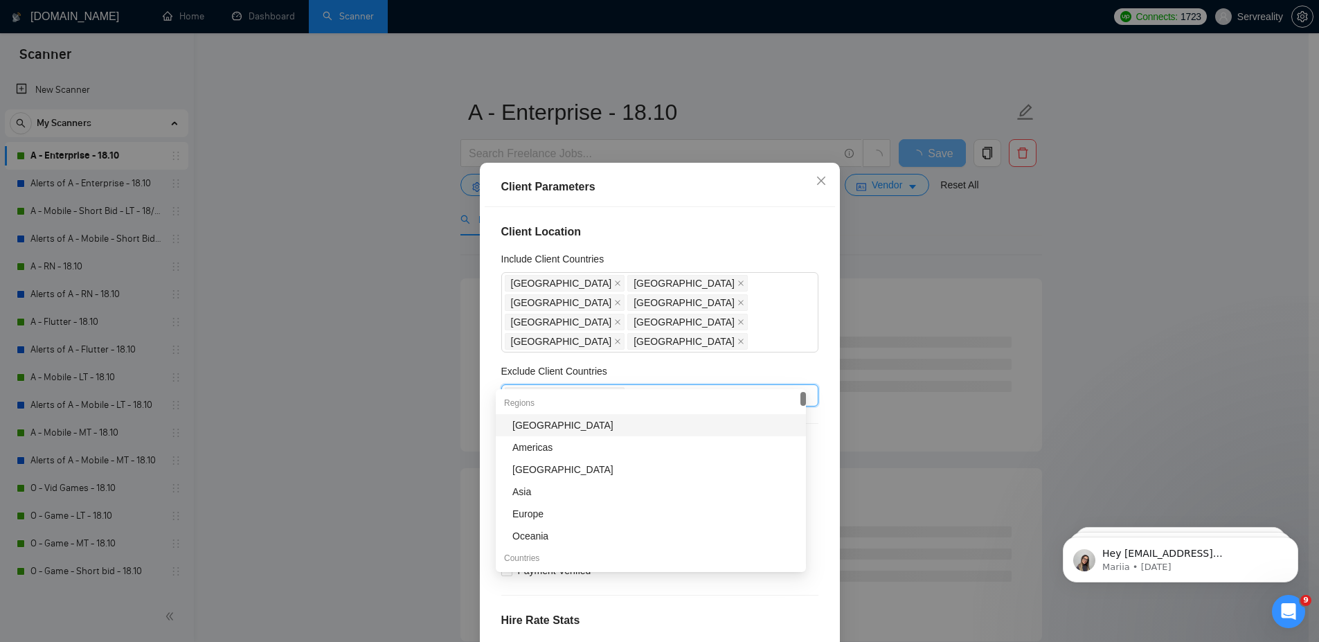
click at [819, 339] on div "Client Location Include Client Countries [GEOGRAPHIC_DATA] [GEOGRAPHIC_DATA] [G…" at bounding box center [660, 431] width 350 height 449
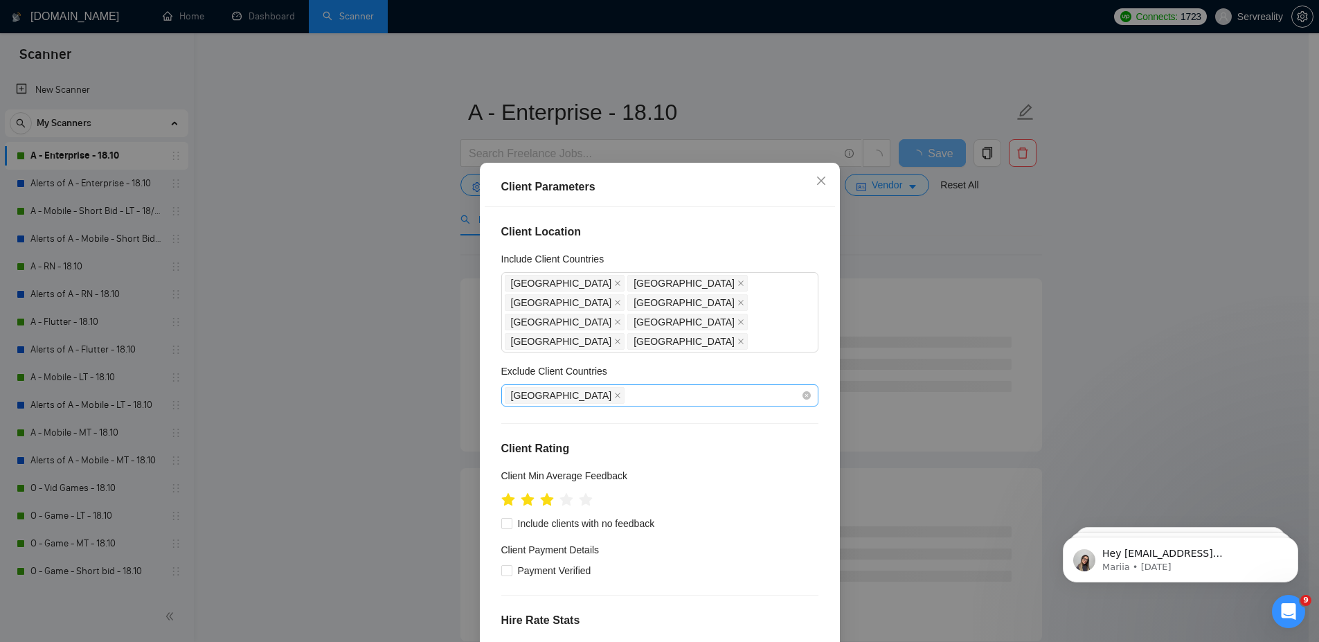
click at [652, 386] on div "[GEOGRAPHIC_DATA]" at bounding box center [653, 395] width 296 height 19
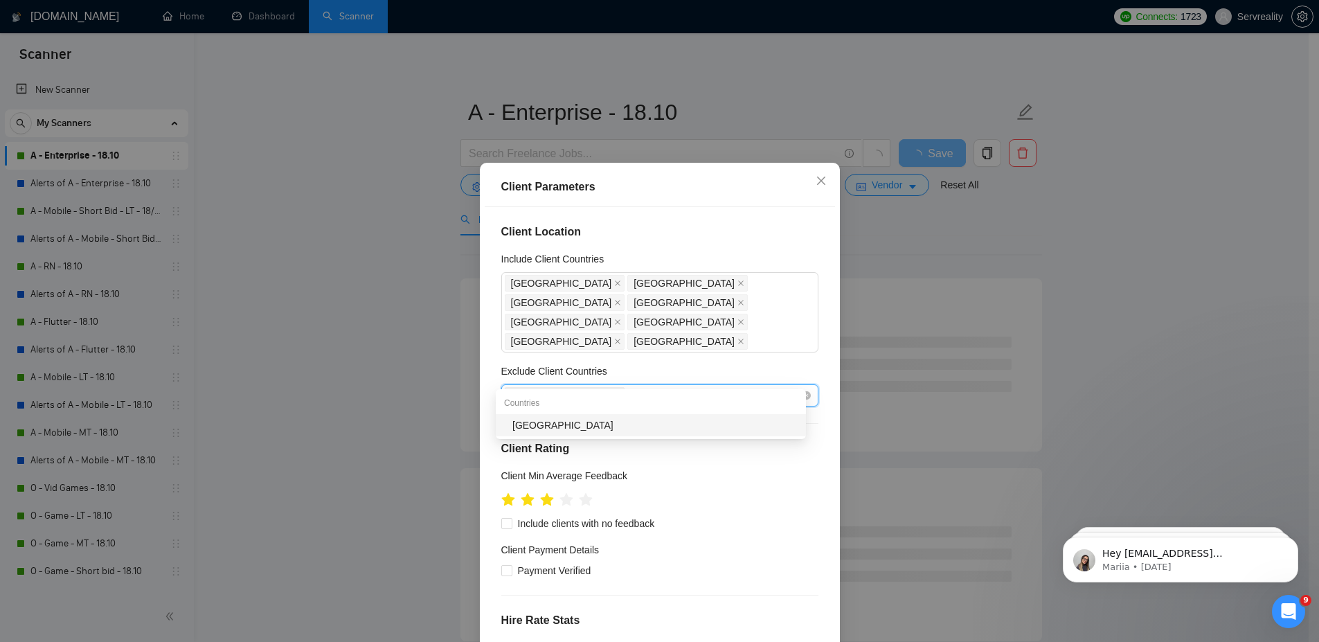
type input "pakis"
click at [540, 424] on div "[GEOGRAPHIC_DATA]" at bounding box center [654, 425] width 285 height 15
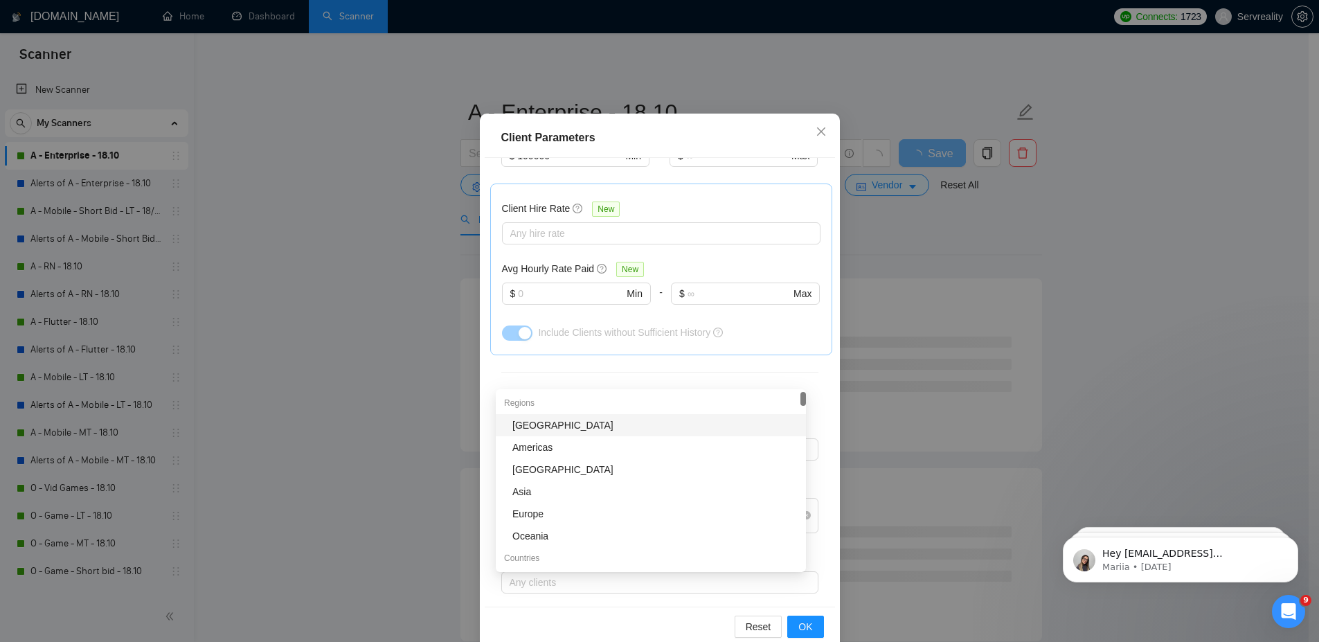
scroll to position [75, 0]
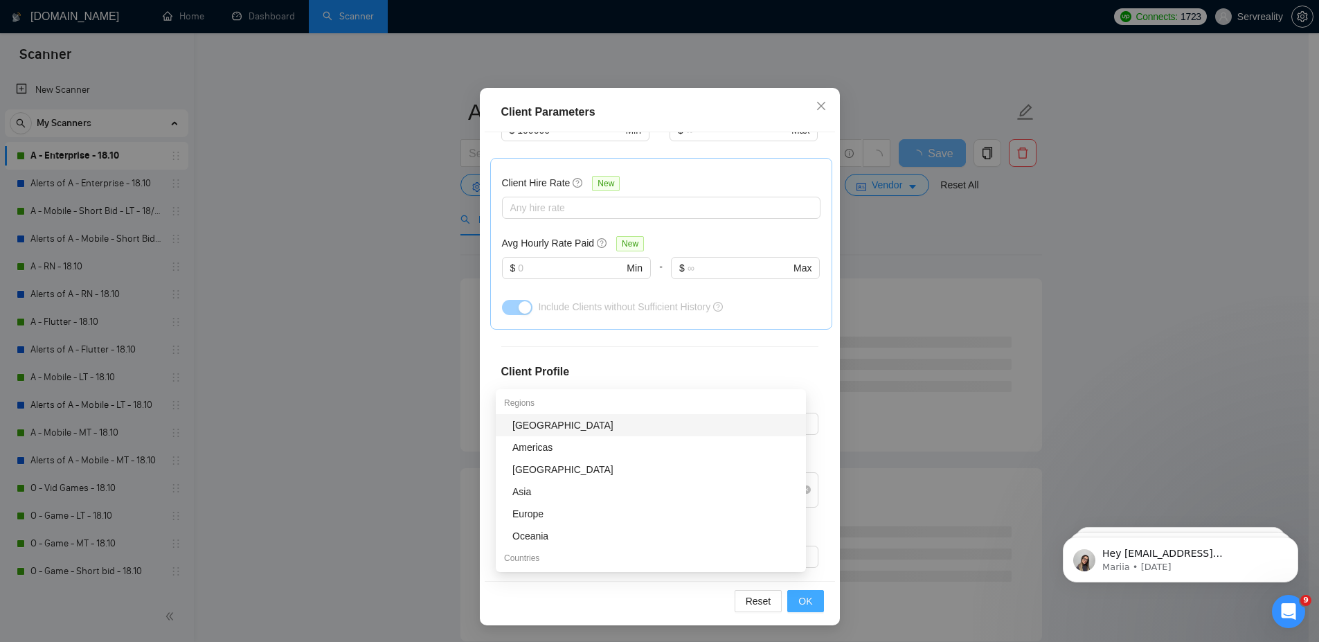
click at [809, 595] on button "OK" at bounding box center [805, 601] width 36 height 22
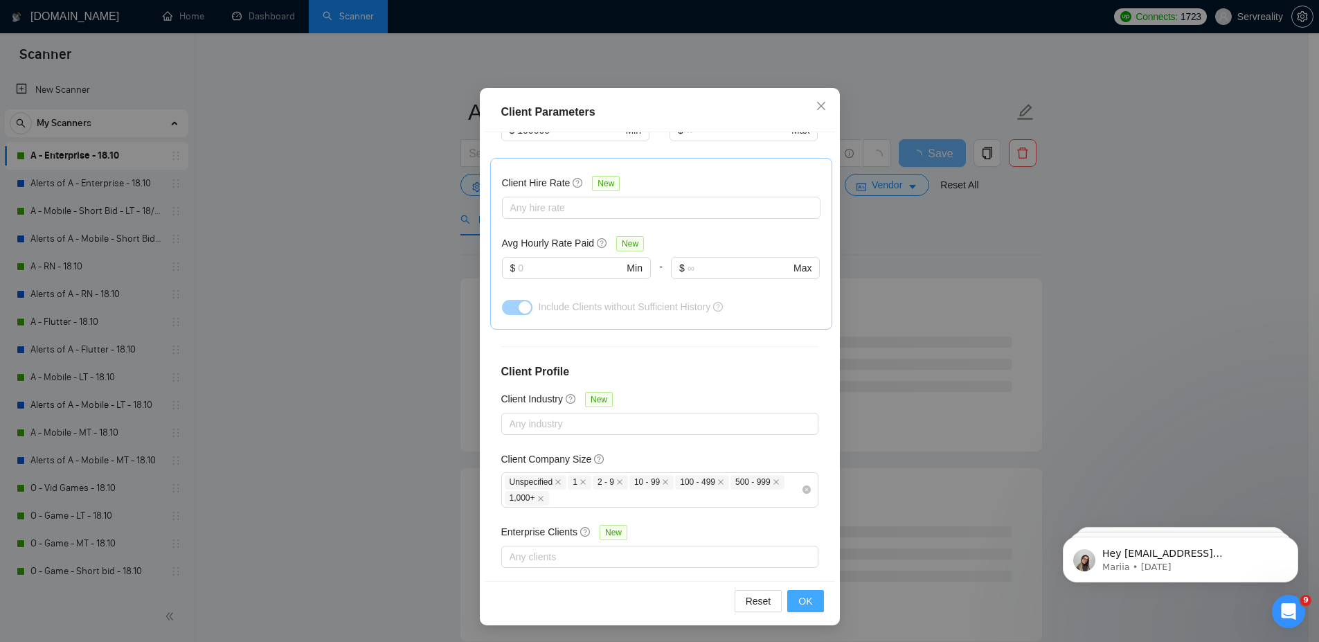
scroll to position [0, 0]
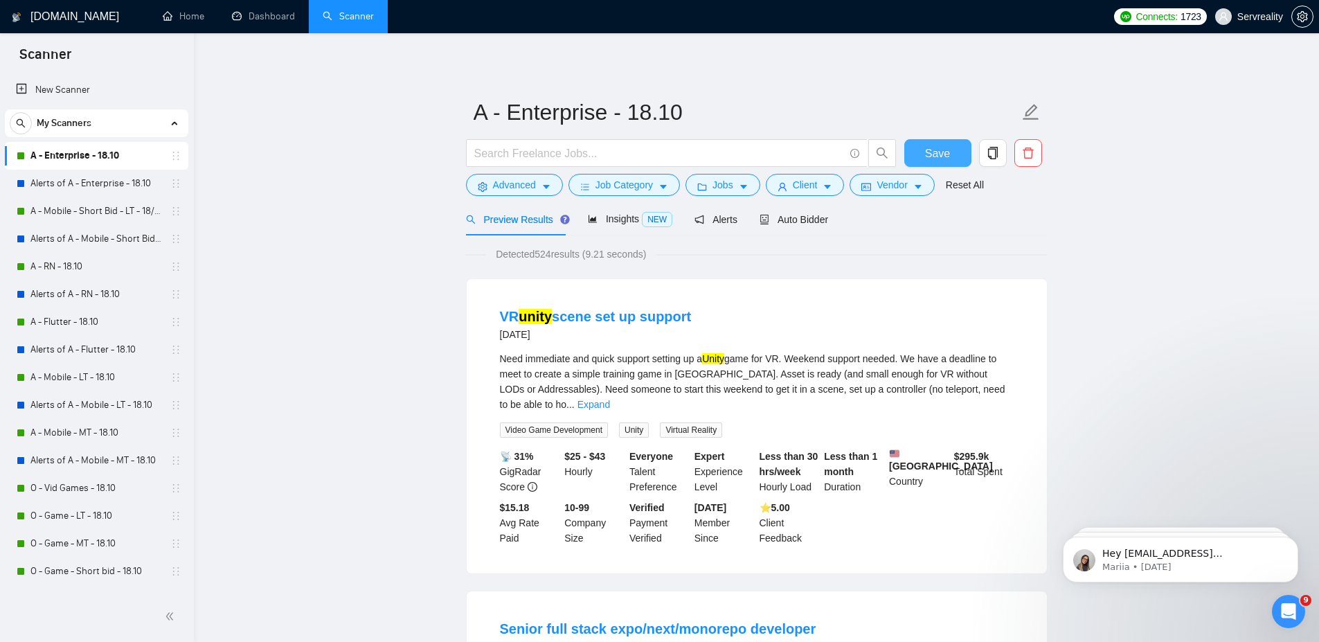
click at [939, 151] on span "Save" at bounding box center [937, 153] width 25 height 17
click at [283, 17] on link "Dashboard" at bounding box center [263, 16] width 63 height 12
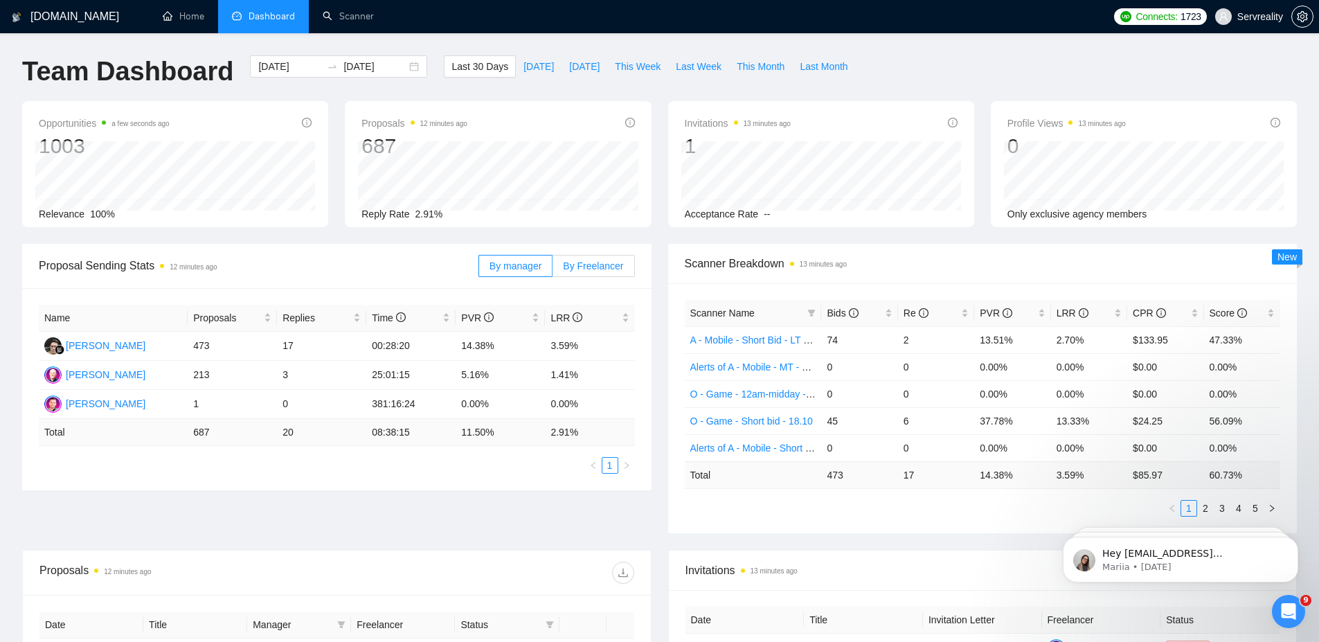
click at [584, 271] on label "By Freelancer" at bounding box center [594, 266] width 82 height 22
click at [553, 269] on input "By Freelancer" at bounding box center [553, 269] width 0 height 0
click at [105, 341] on div "20906754" at bounding box center [86, 326] width 62 height 29
click at [103, 346] on div "[PERSON_NAME]" at bounding box center [106, 345] width 80 height 15
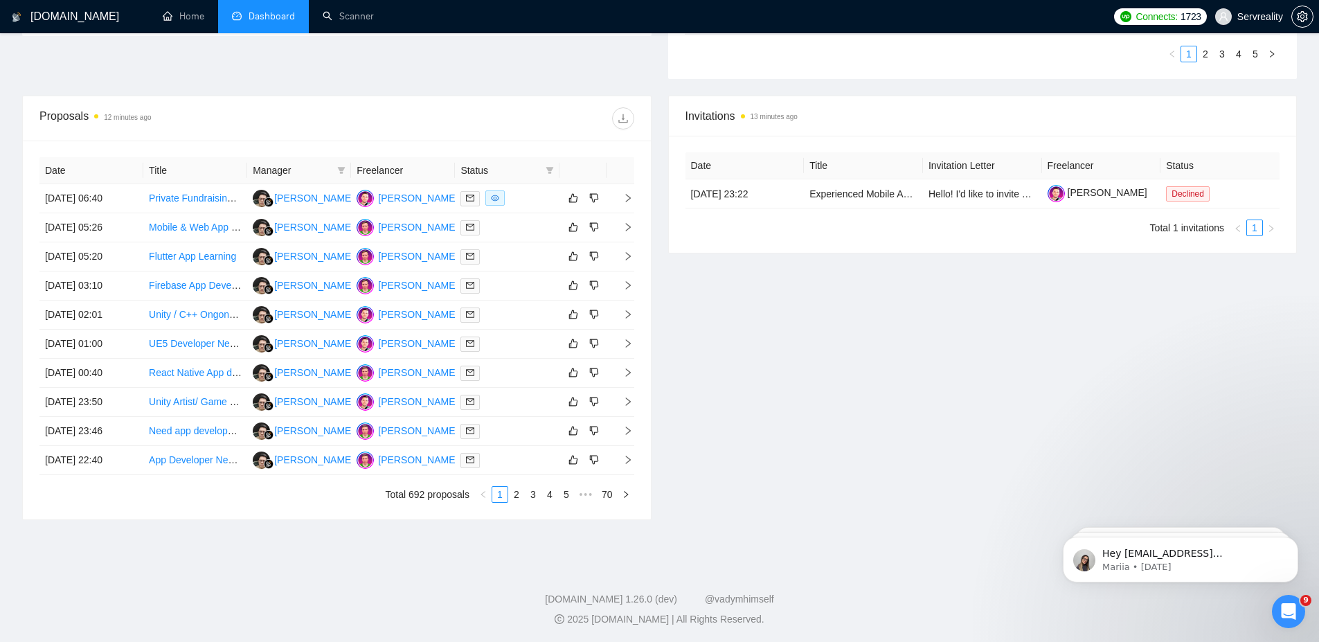
scroll to position [456, 0]
click at [547, 490] on link "4" at bounding box center [549, 492] width 15 height 15
click at [570, 494] on link "6" at bounding box center [566, 492] width 15 height 15
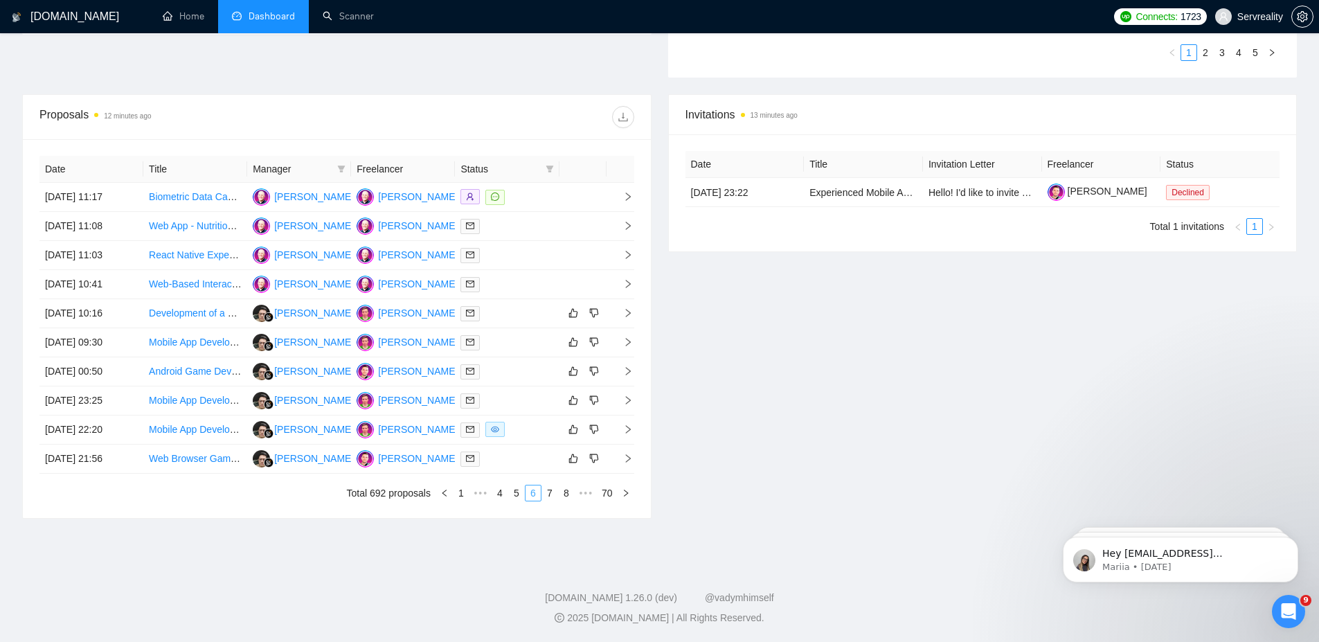
click at [570, 494] on link "8" at bounding box center [566, 492] width 15 height 15
click at [570, 494] on link "10" at bounding box center [564, 492] width 19 height 15
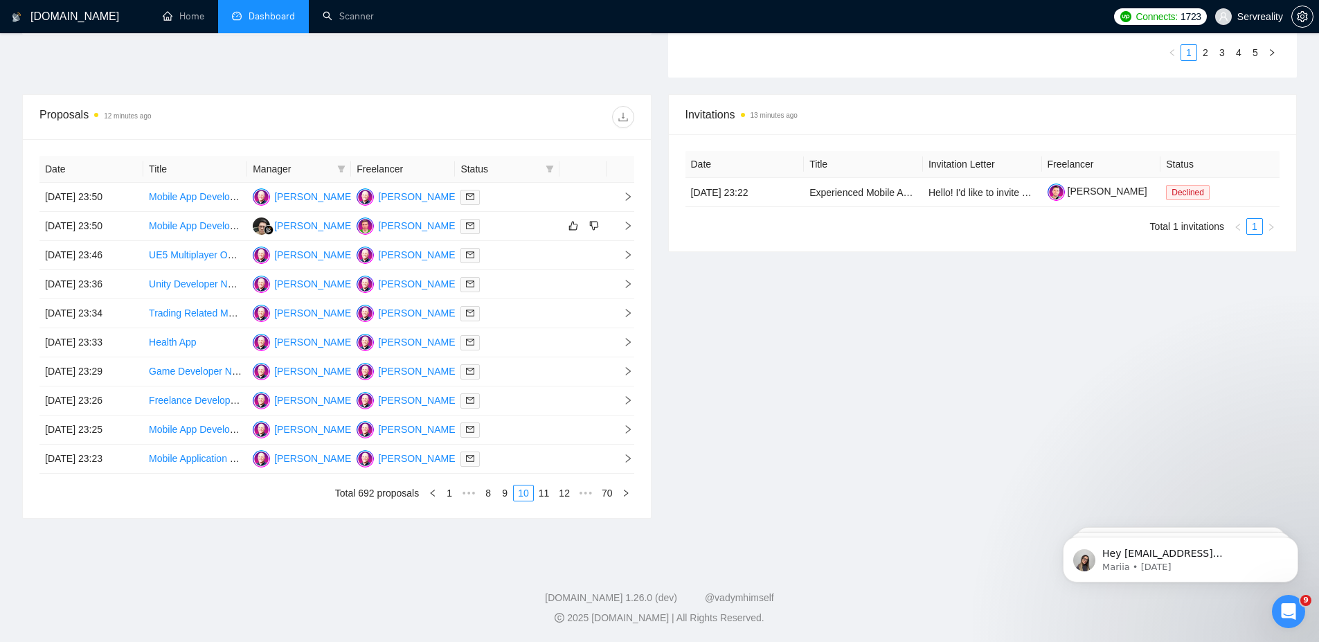
click at [570, 494] on link "12" at bounding box center [564, 492] width 19 height 15
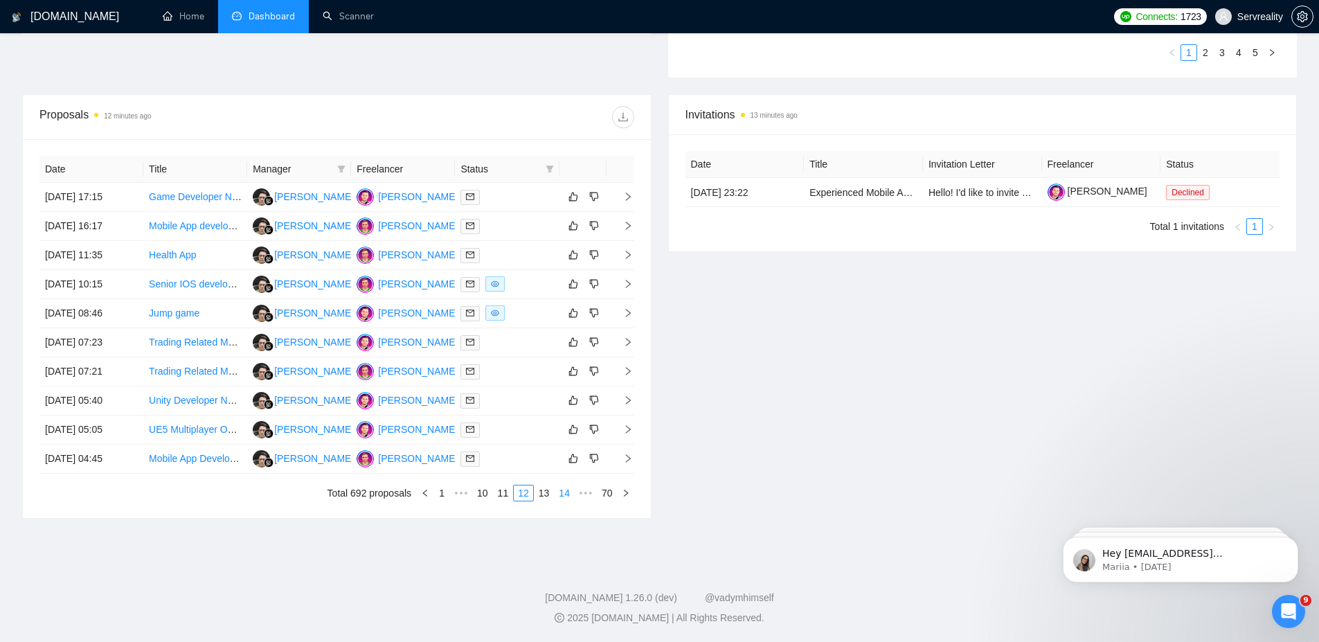
click at [570, 494] on link "14" at bounding box center [564, 492] width 19 height 15
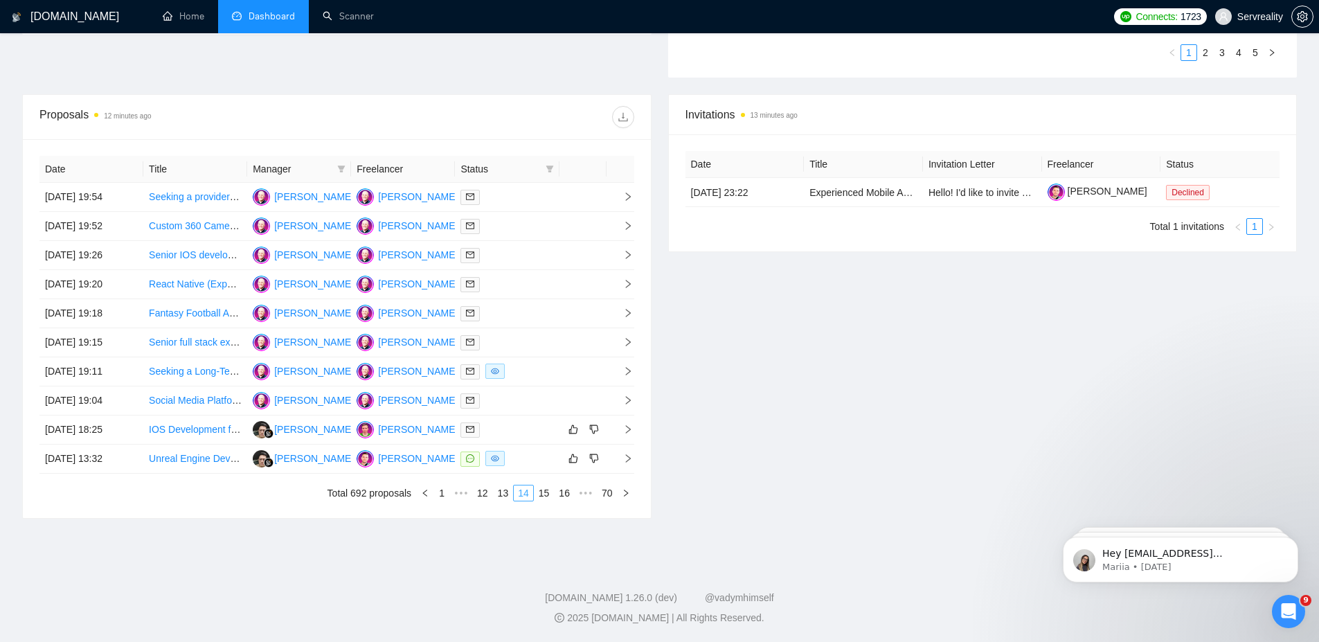
click at [570, 494] on link "16" at bounding box center [564, 492] width 19 height 15
click at [561, 499] on link "18" at bounding box center [564, 492] width 19 height 15
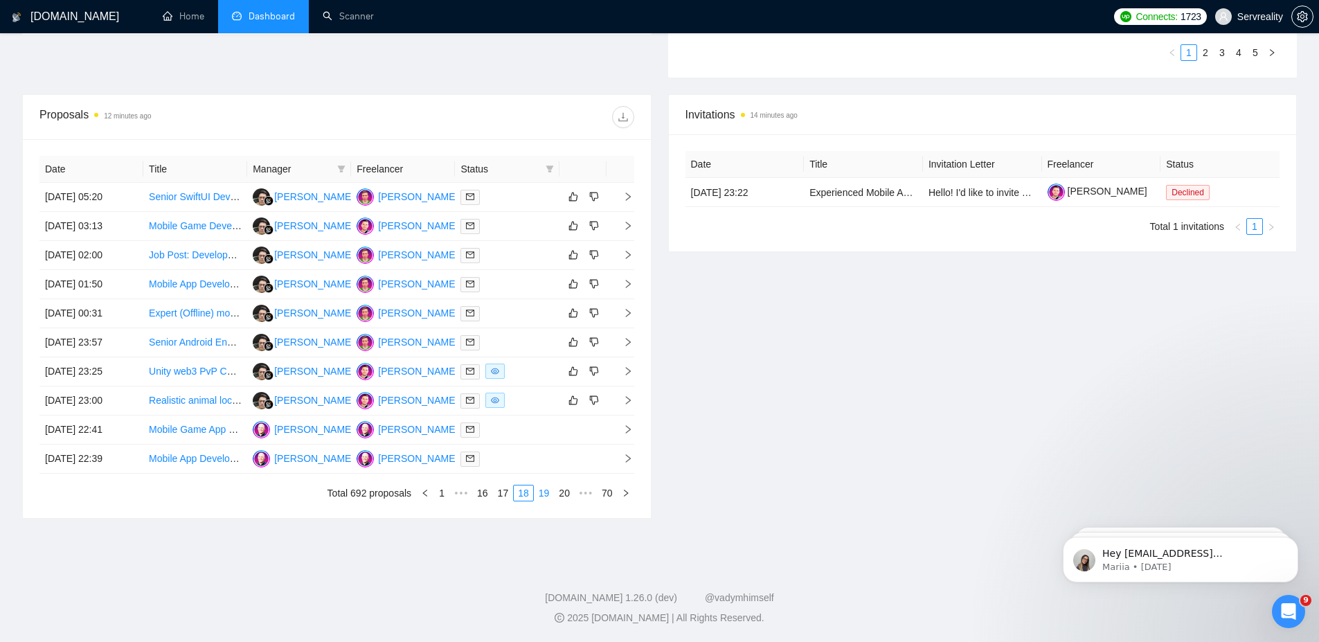
click at [544, 495] on link "19" at bounding box center [544, 492] width 19 height 15
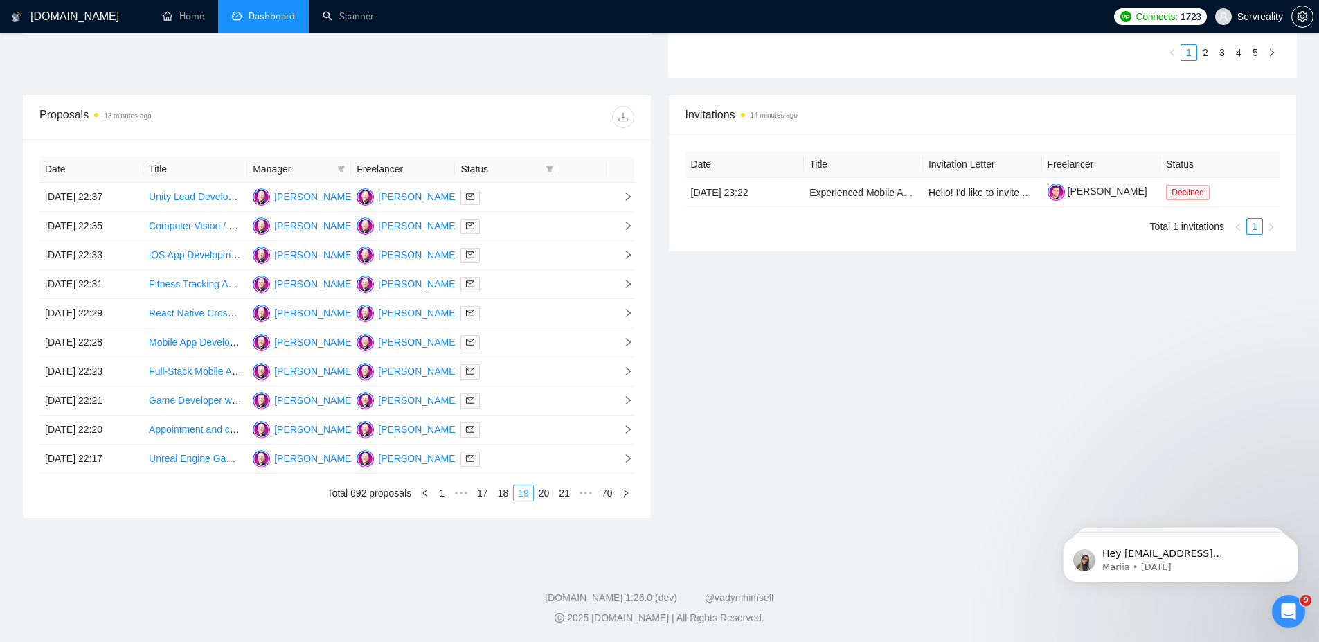
click at [544, 495] on link "20" at bounding box center [544, 492] width 19 height 15
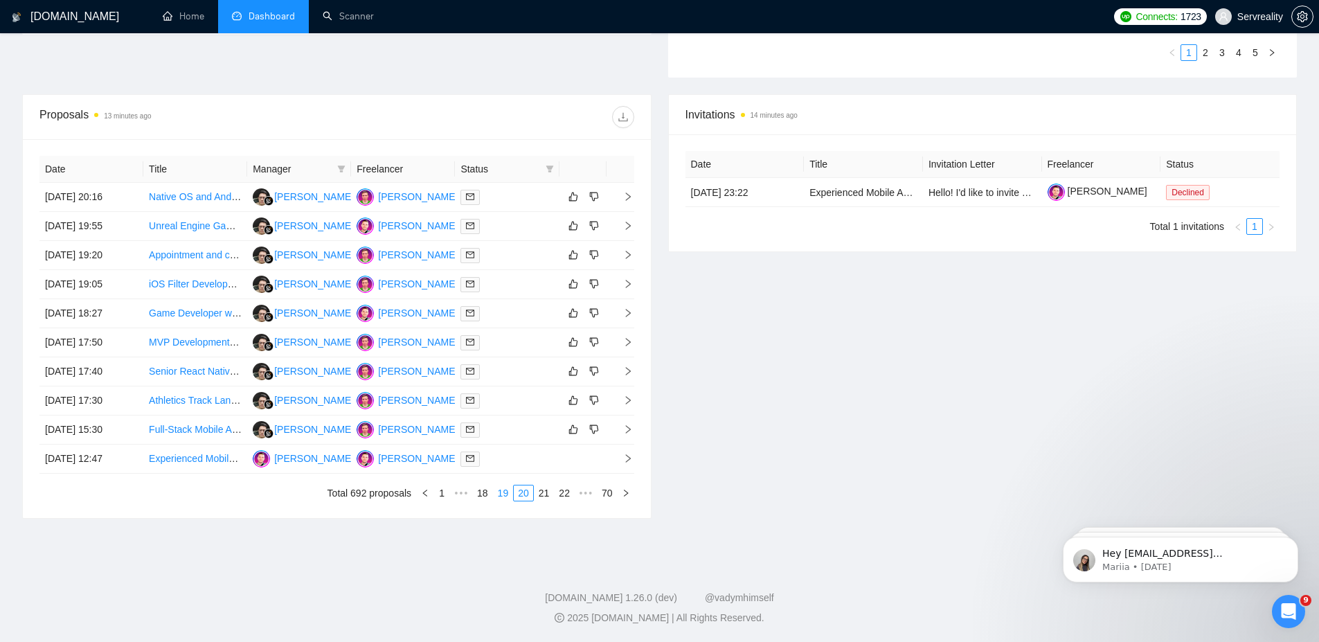
click at [544, 495] on link "21" at bounding box center [544, 492] width 19 height 15
